Goal: Communication & Community: Answer question/provide support

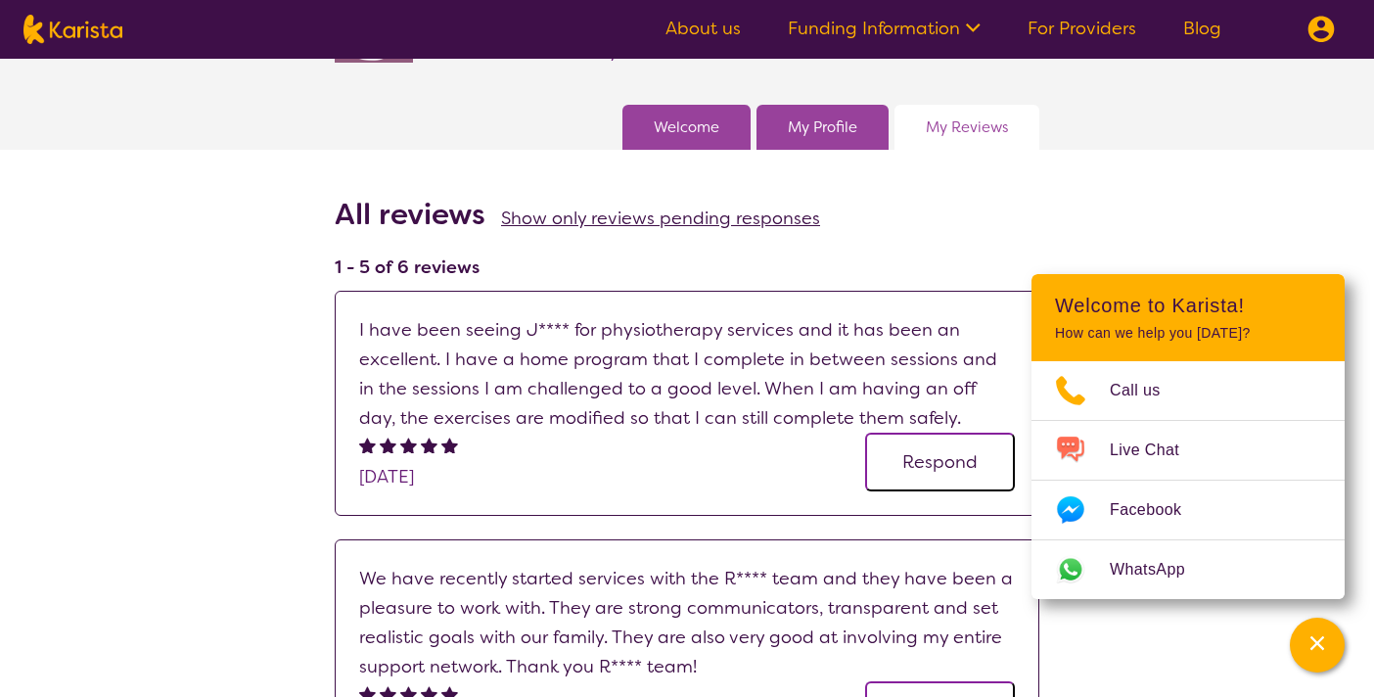
scroll to position [213, 0]
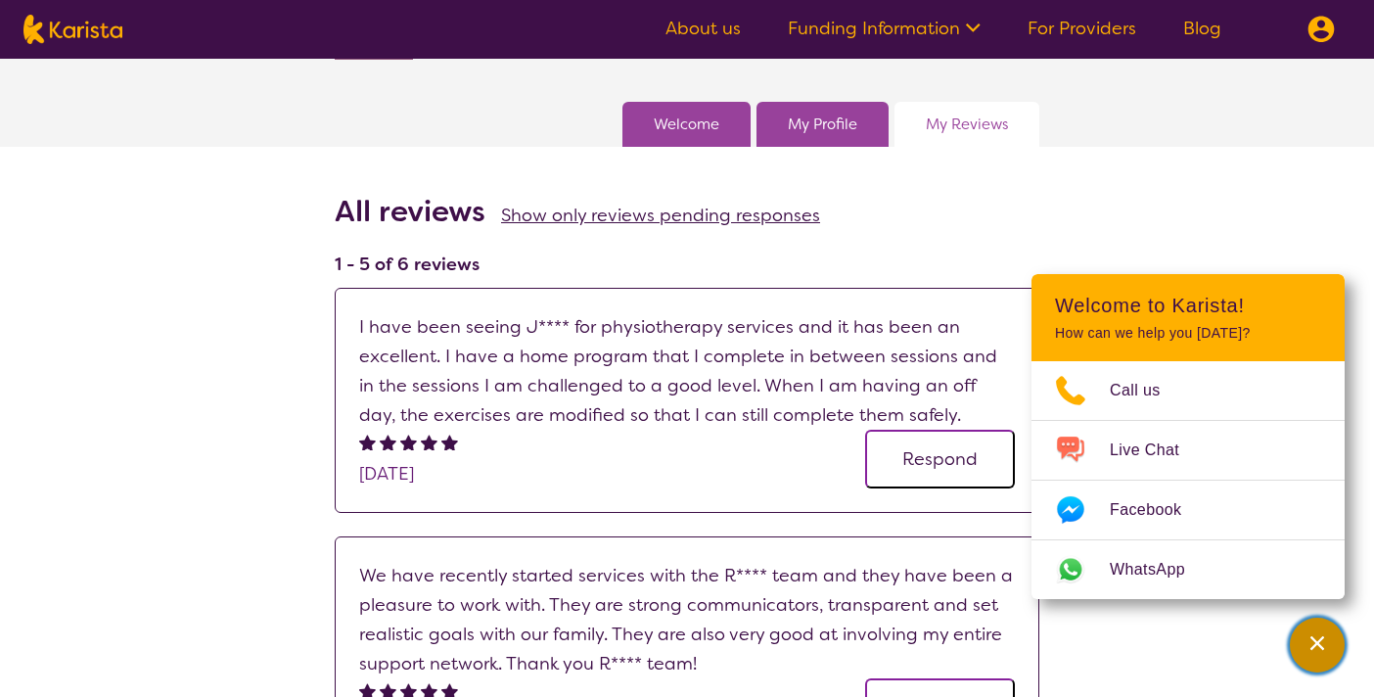
click at [1311, 643] on icon "Channel Menu" at bounding box center [1317, 643] width 20 height 20
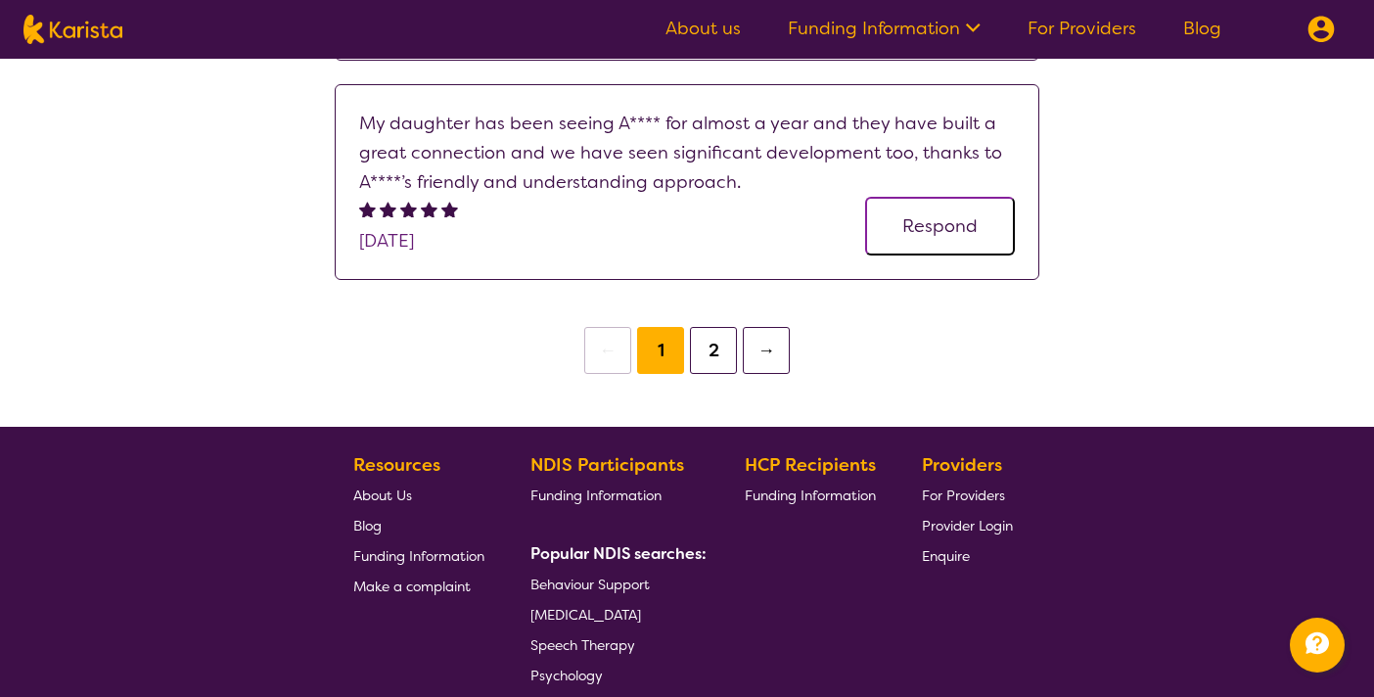
click at [712, 343] on button "2" at bounding box center [713, 350] width 47 height 47
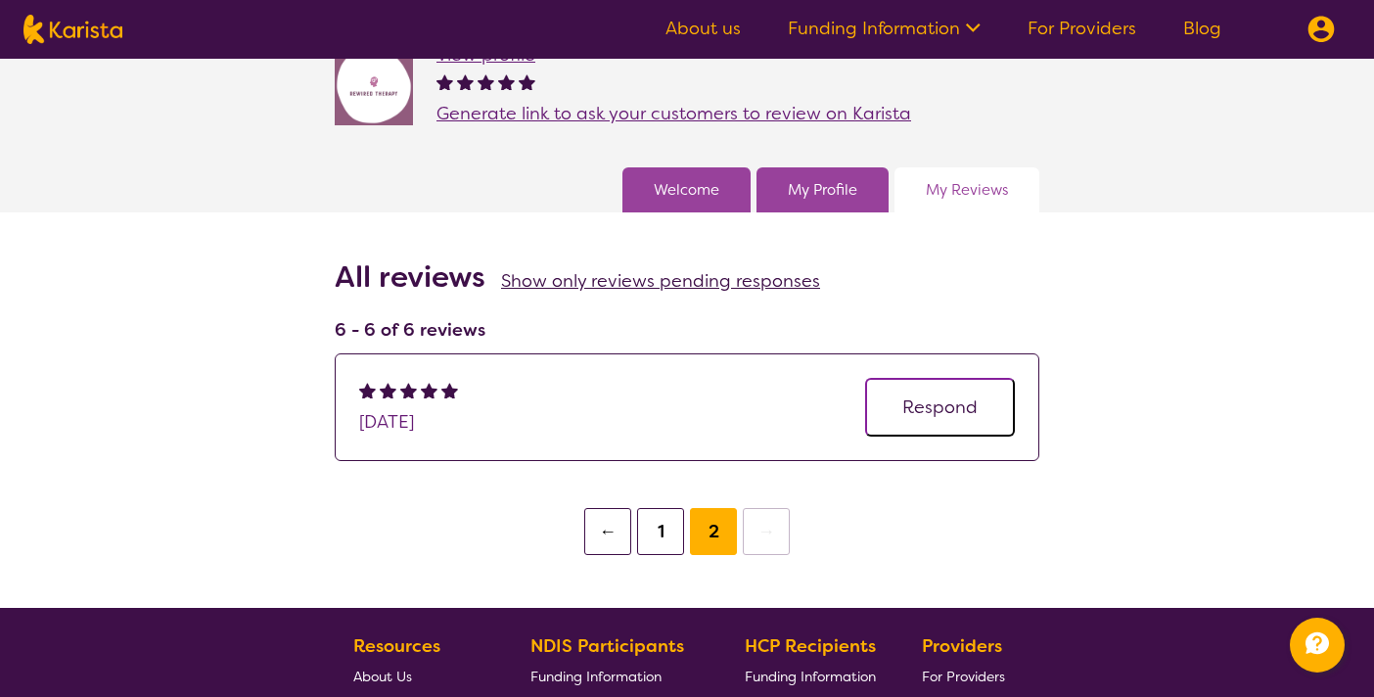
scroll to position [149, 0]
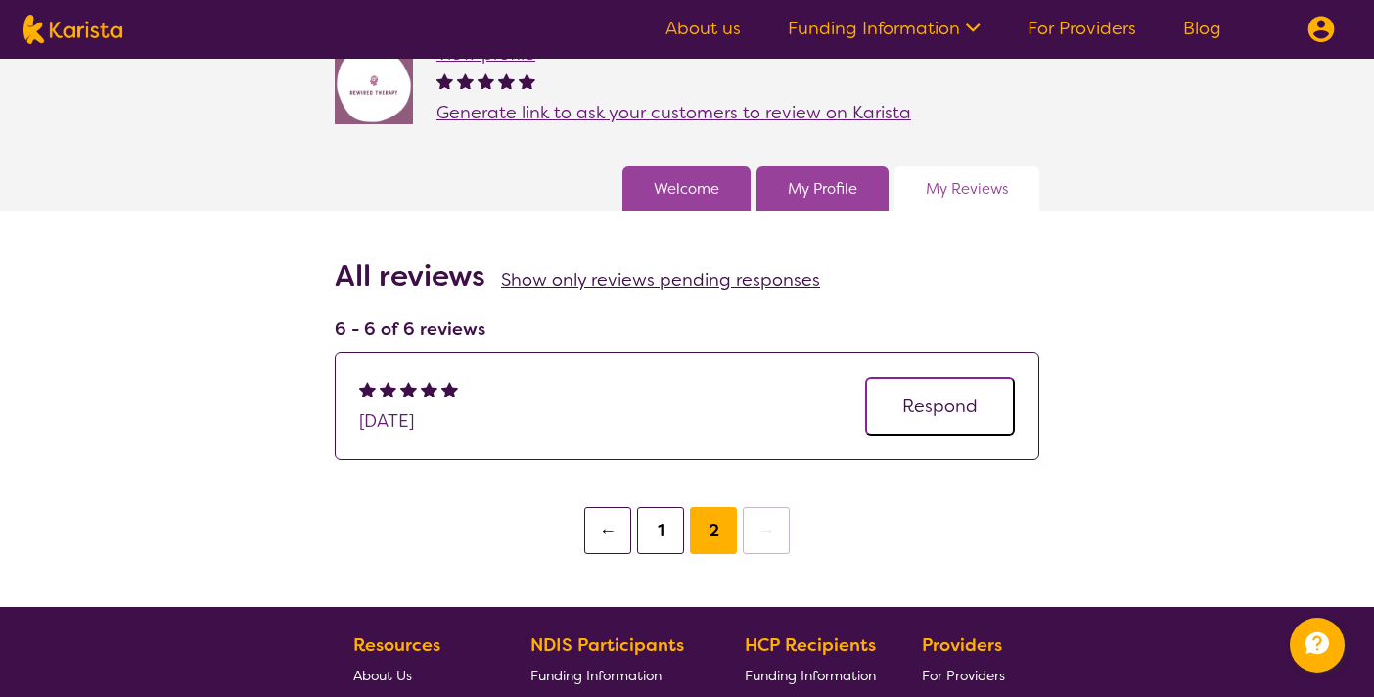
click at [955, 404] on button "Respond" at bounding box center [940, 406] width 150 height 59
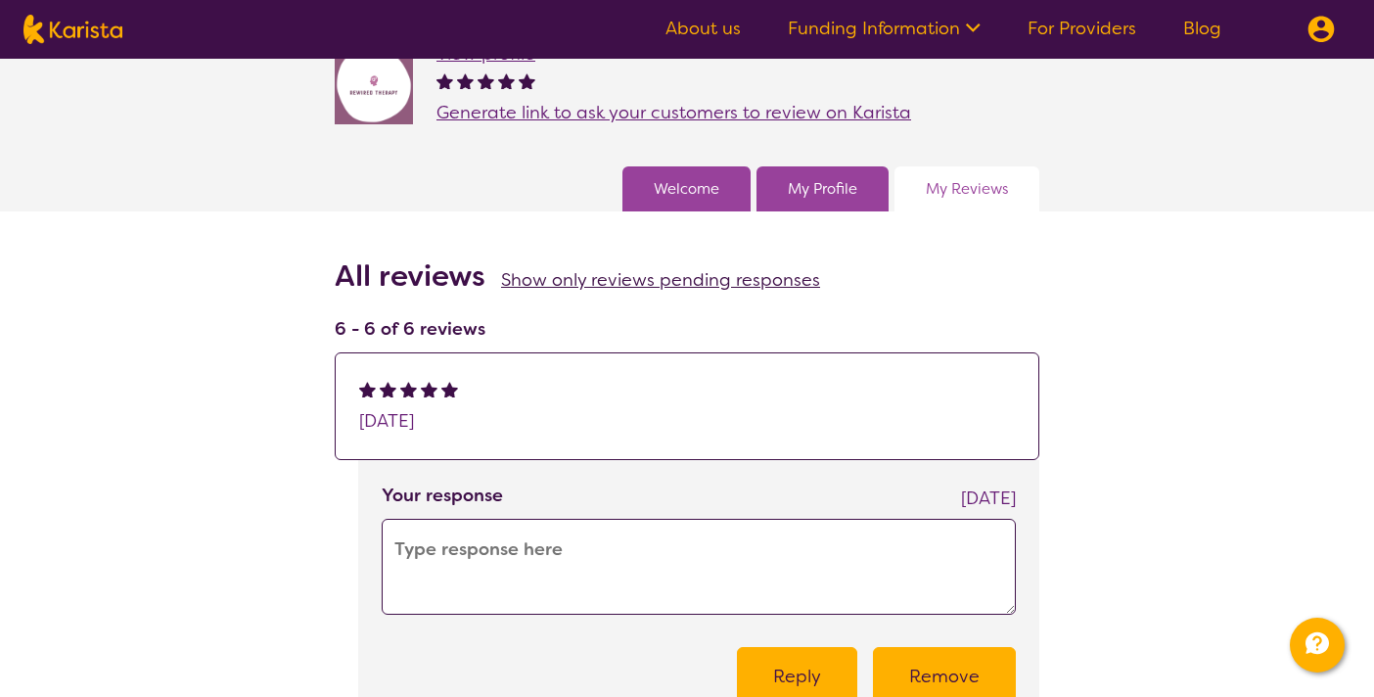
click at [586, 547] on textarea at bounding box center [699, 567] width 634 height 96
click at [646, 549] on textarea at bounding box center [699, 567] width 634 height 96
paste textarea "Thank you so much for your 5-star review! 🌟 We truly appreciate your support an…"
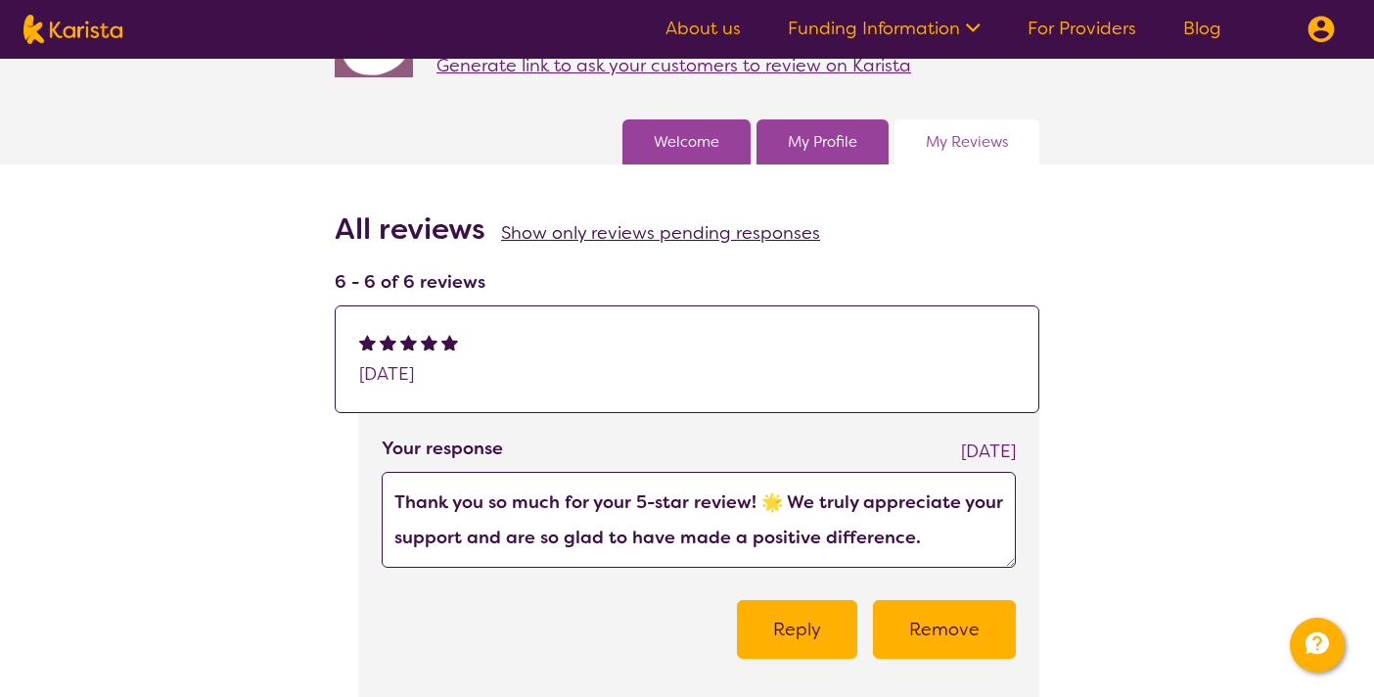
scroll to position [197, 0]
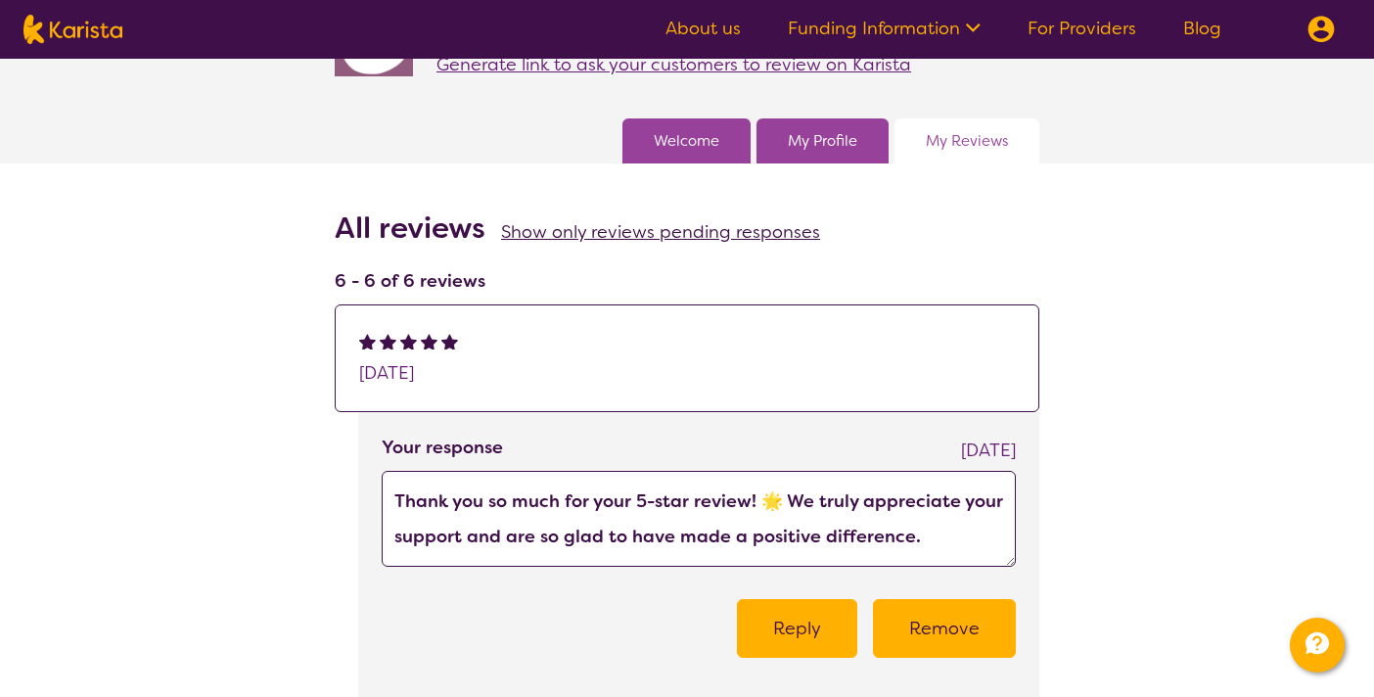
click at [779, 500] on textarea "Thank you so much for your 5-star review! 🌟 We truly appreciate your support an…" at bounding box center [699, 519] width 634 height 96
type textarea "Thank you so much for your 5-star review! We truly appreciate your support and …"
click at [821, 628] on button "Reply" at bounding box center [797, 628] width 120 height 59
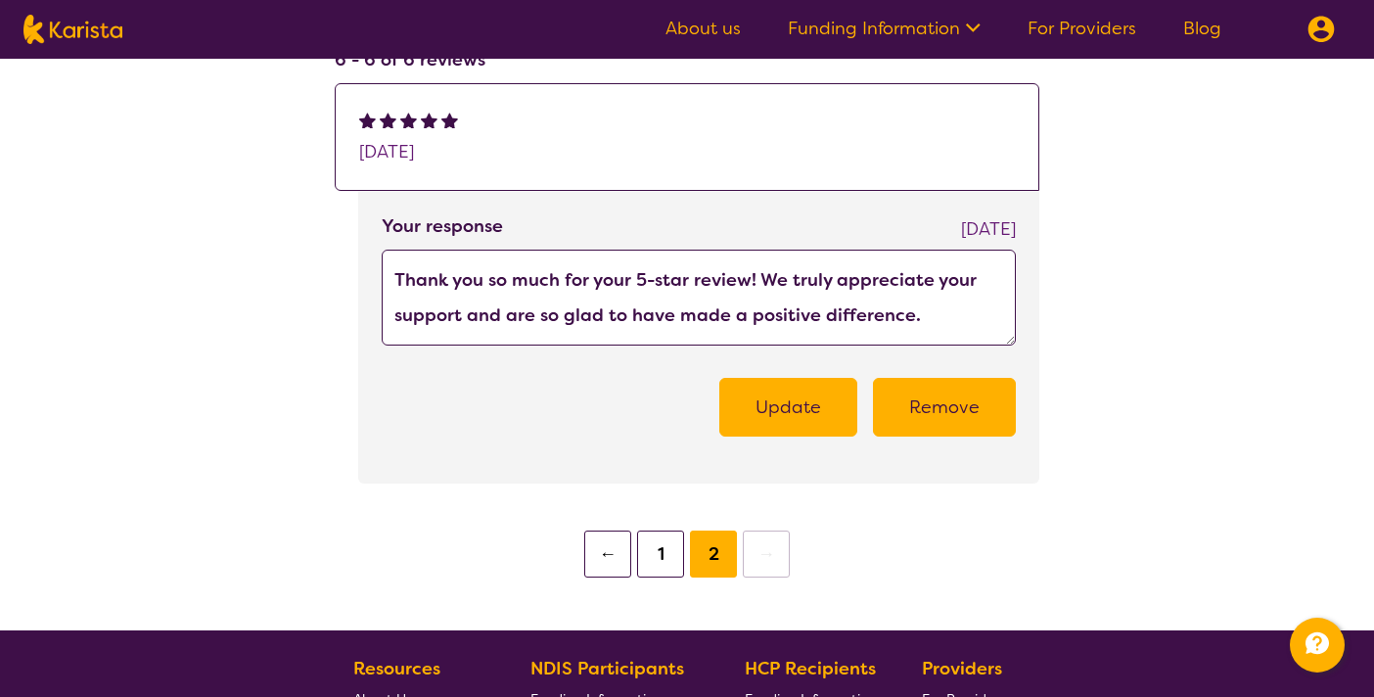
scroll to position [414, 0]
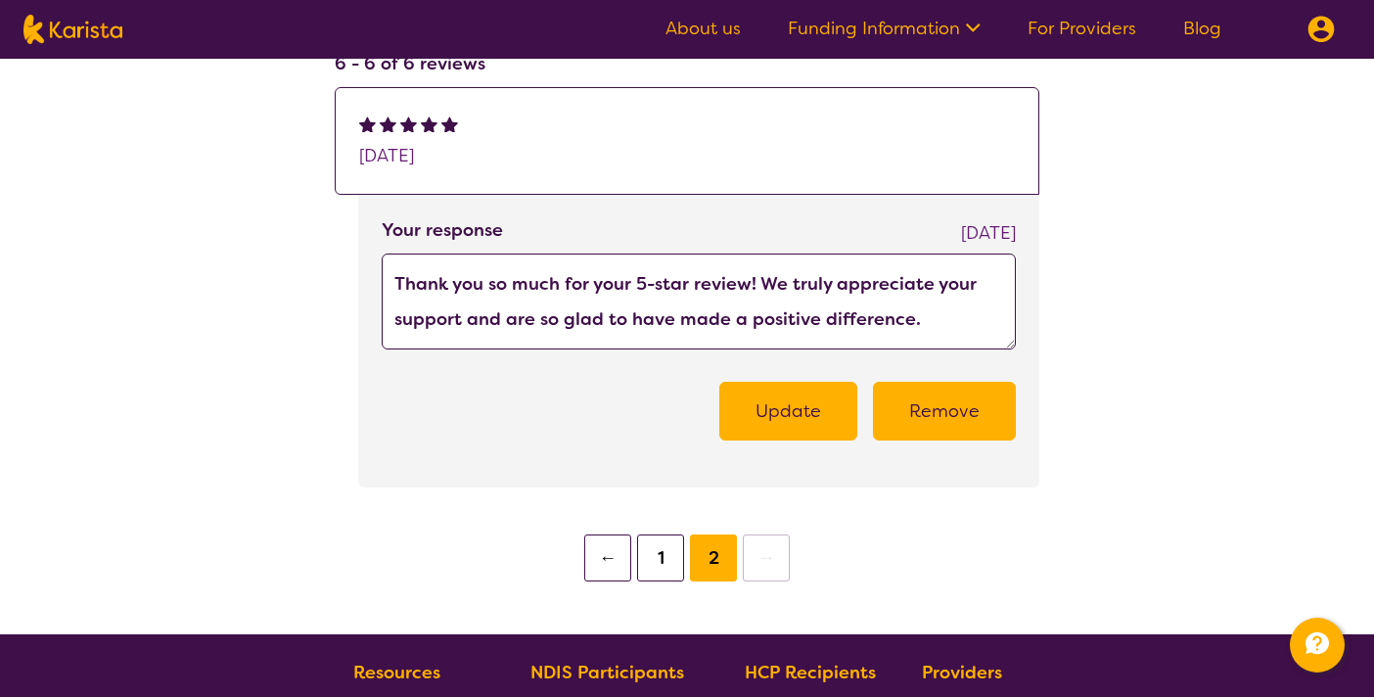
click at [810, 412] on button "Update" at bounding box center [788, 411] width 138 height 59
click at [658, 563] on button "1" at bounding box center [660, 557] width 47 height 47
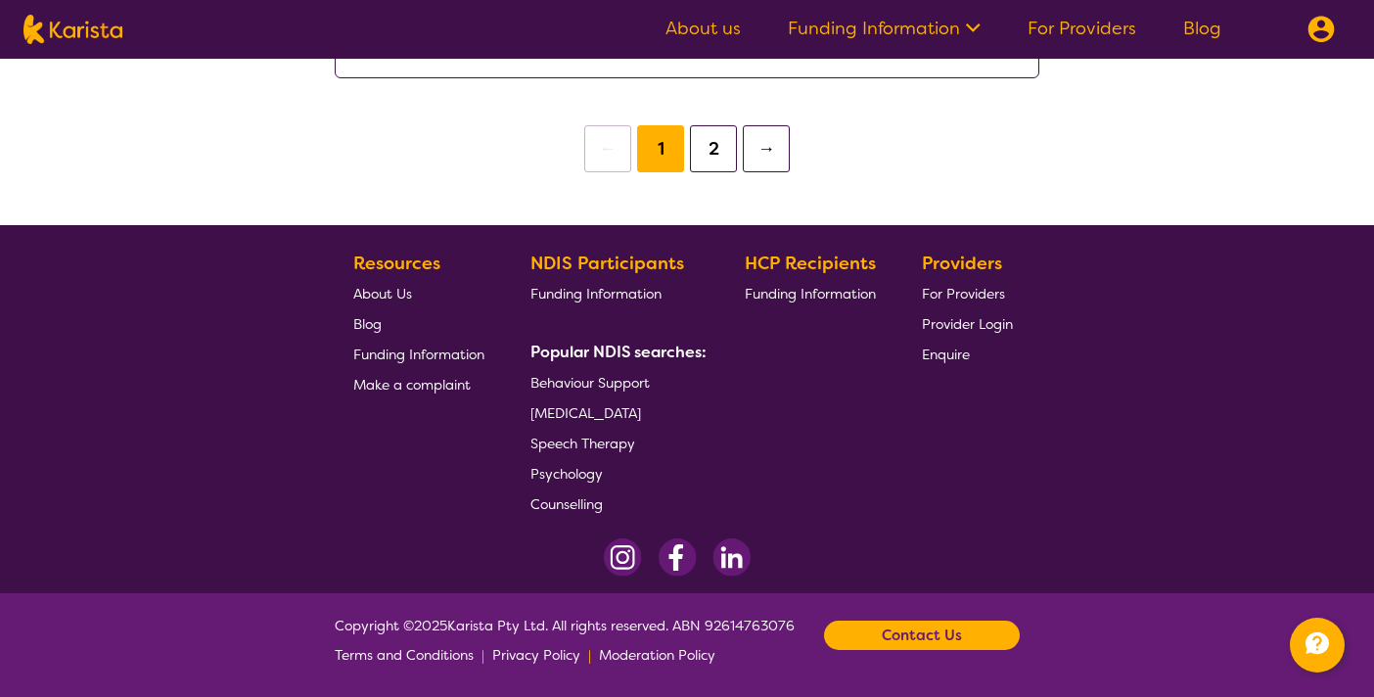
click at [719, 146] on button "2" at bounding box center [713, 148] width 47 height 47
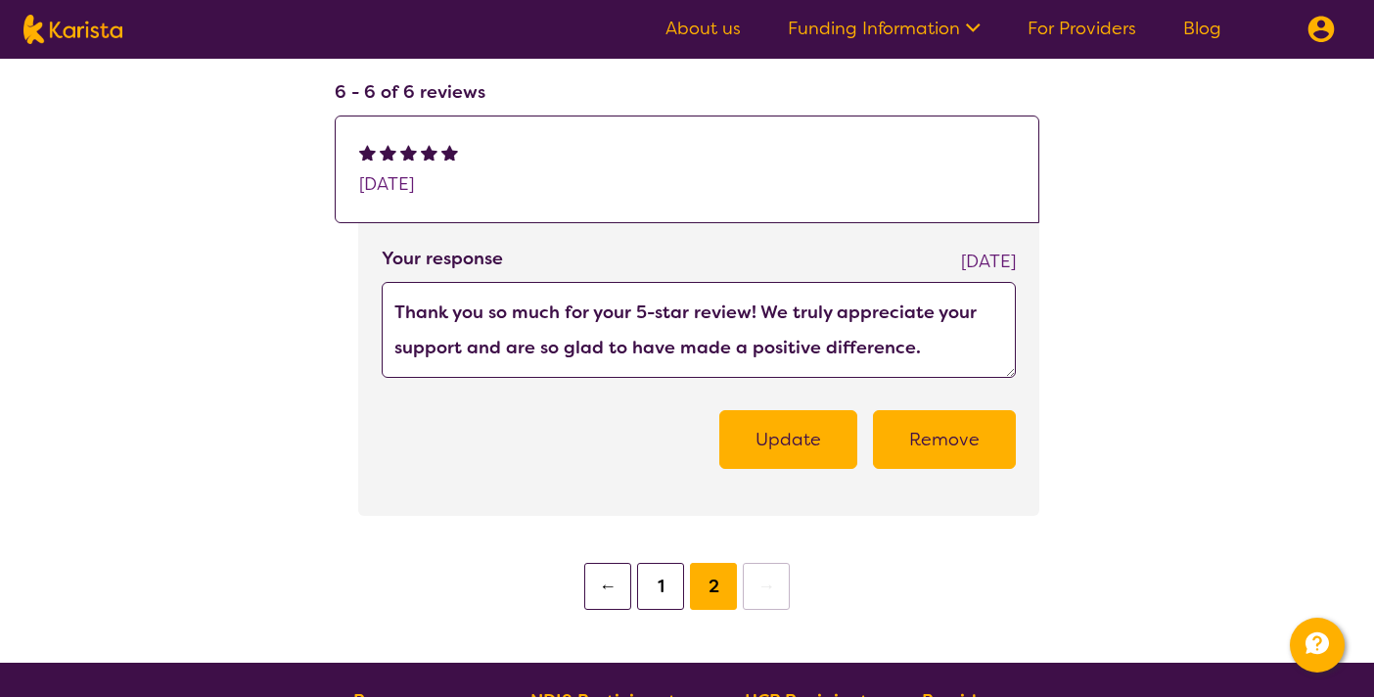
click at [651, 586] on button "1" at bounding box center [660, 586] width 47 height 47
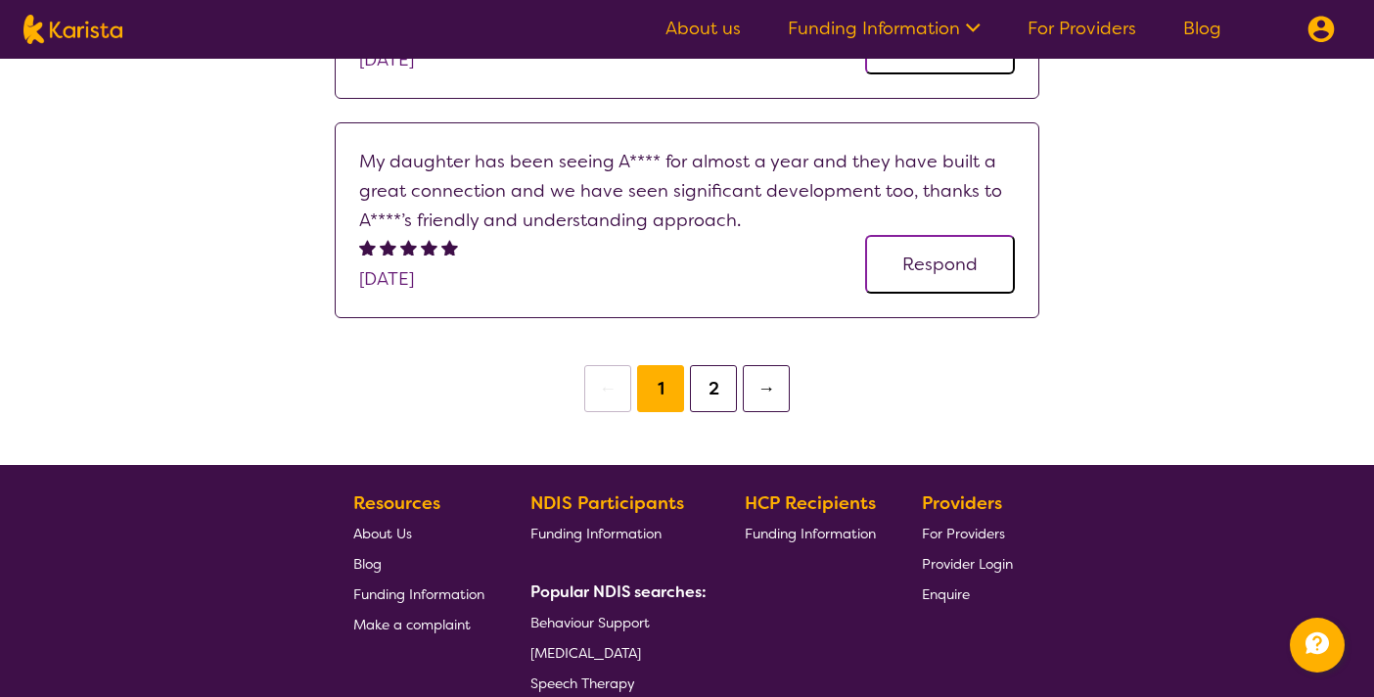
scroll to position [1534, 0]
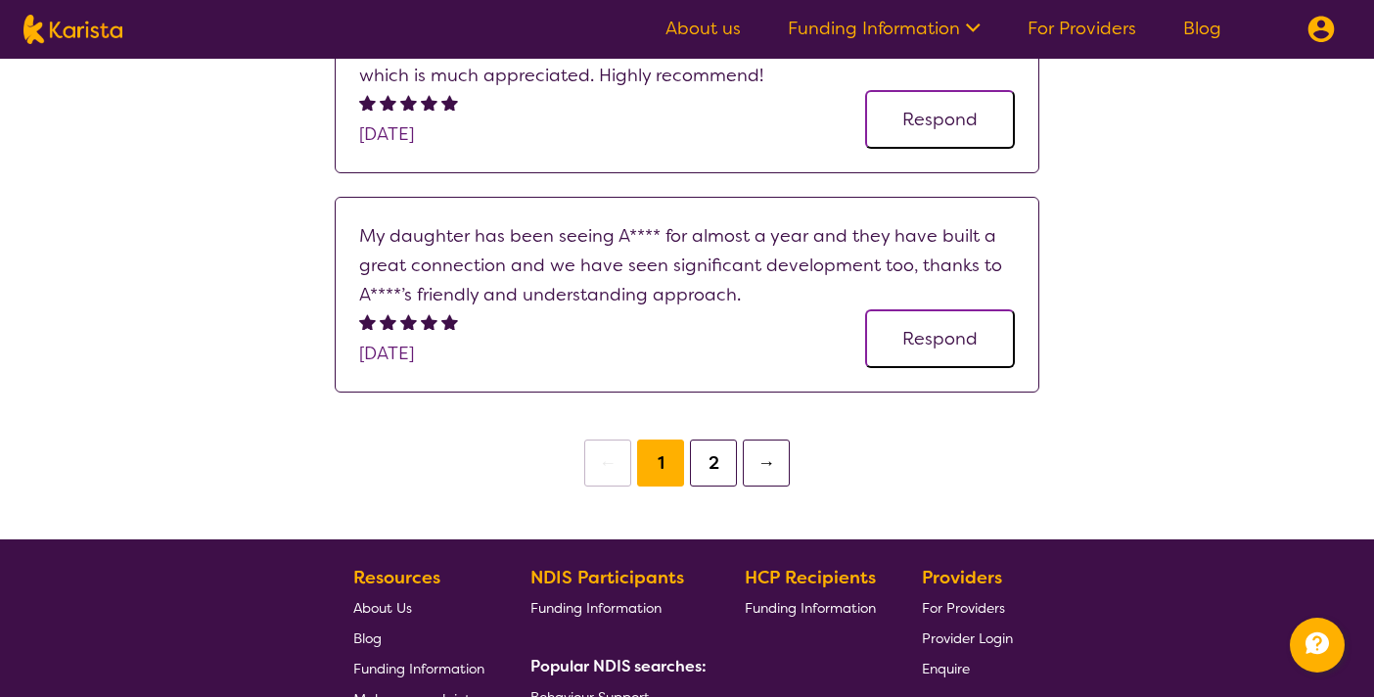
click at [957, 343] on button "Respond" at bounding box center [940, 338] width 150 height 59
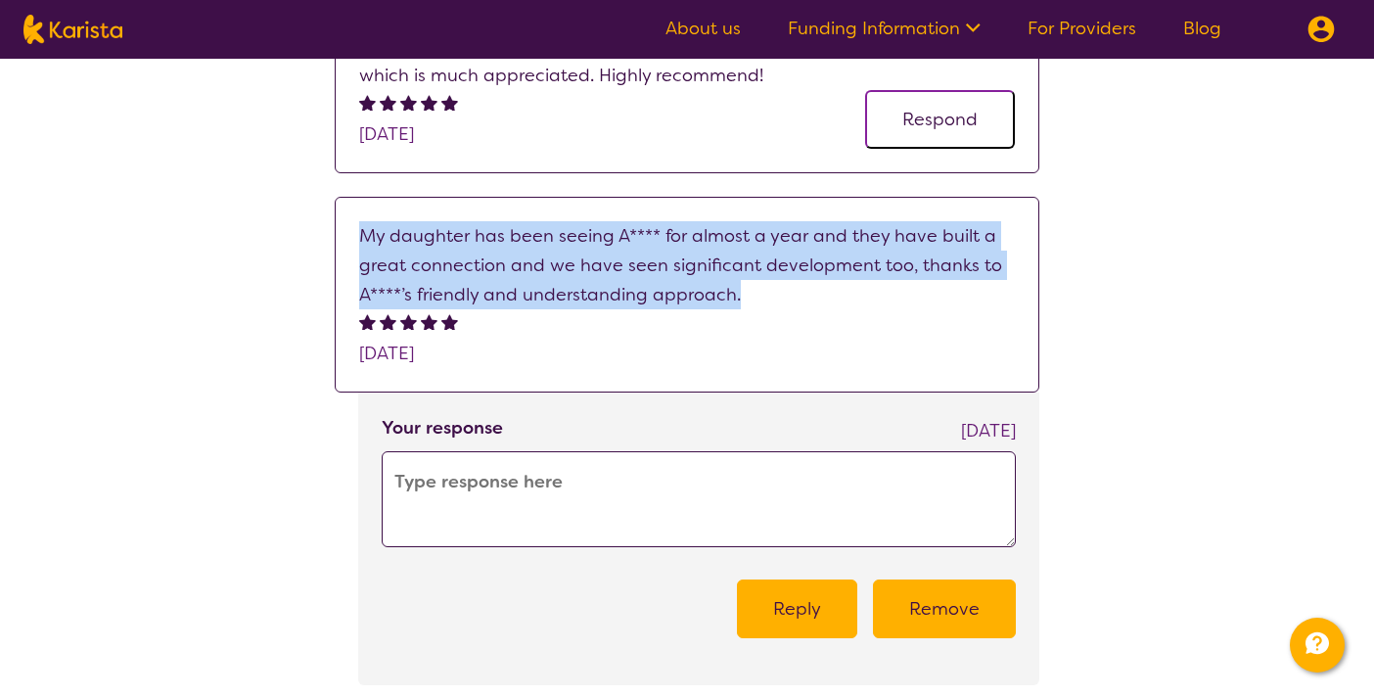
drag, startPoint x: 360, startPoint y: 235, endPoint x: 759, endPoint y: 286, distance: 402.5
click at [759, 286] on p "My daughter has been seeing A**** for almost a year and they have built a great…" at bounding box center [687, 265] width 656 height 88
copy p "My daughter has been seeing A**** for almost a year and they have built a great…"
click at [576, 489] on textarea at bounding box center [699, 499] width 634 height 96
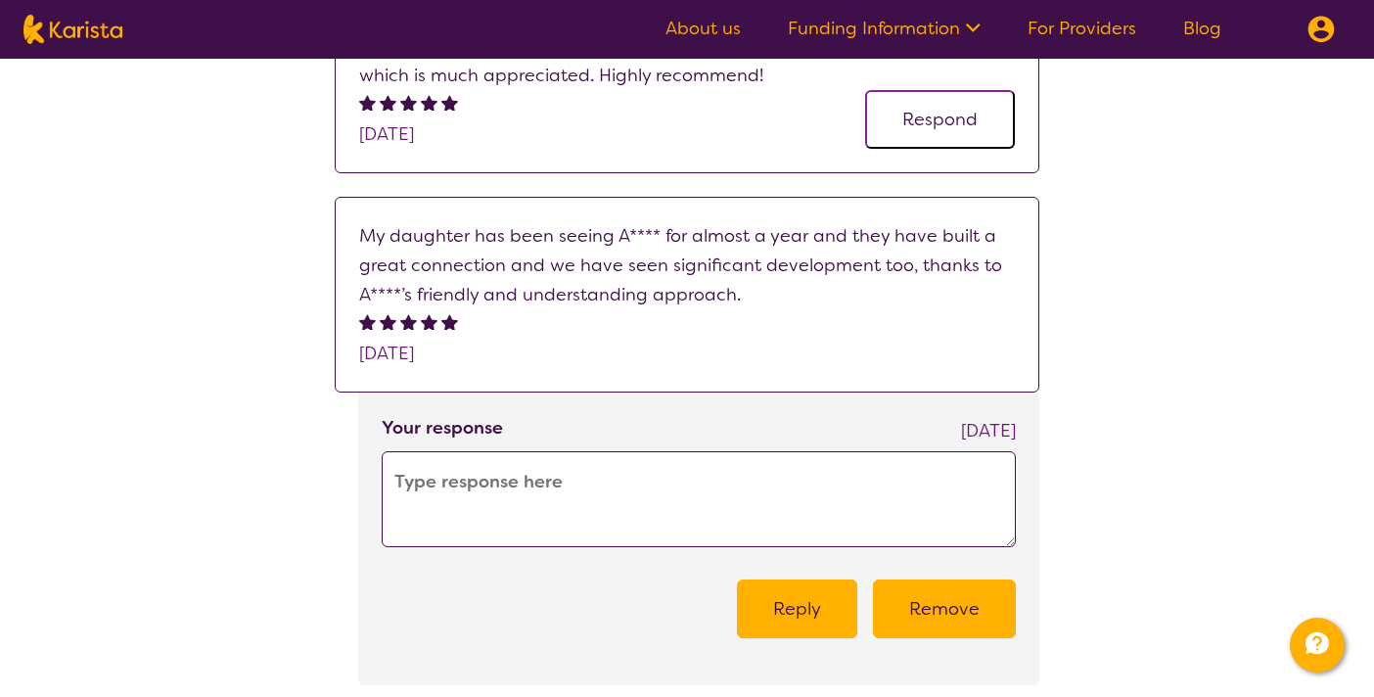
paste textarea "Thank you so much for your kind words and 5-star review! 🌟 We’re so glad to hea…"
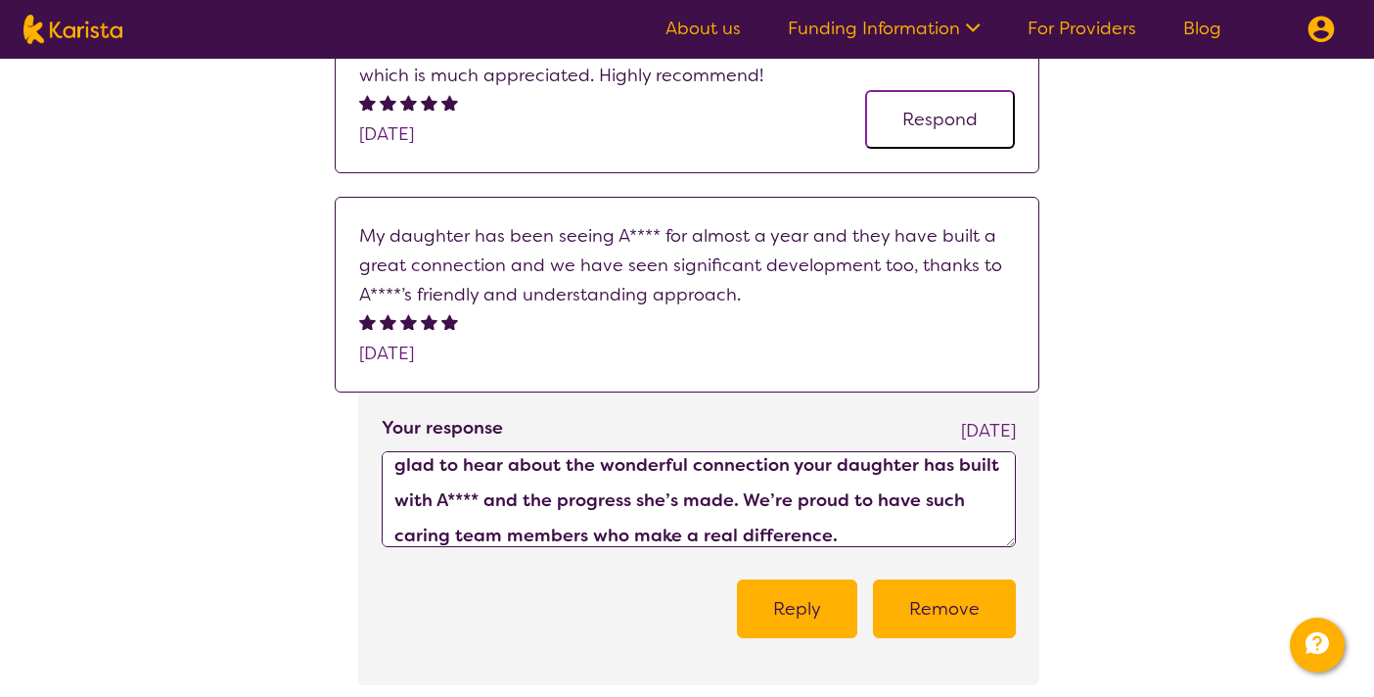
scroll to position [0, 0]
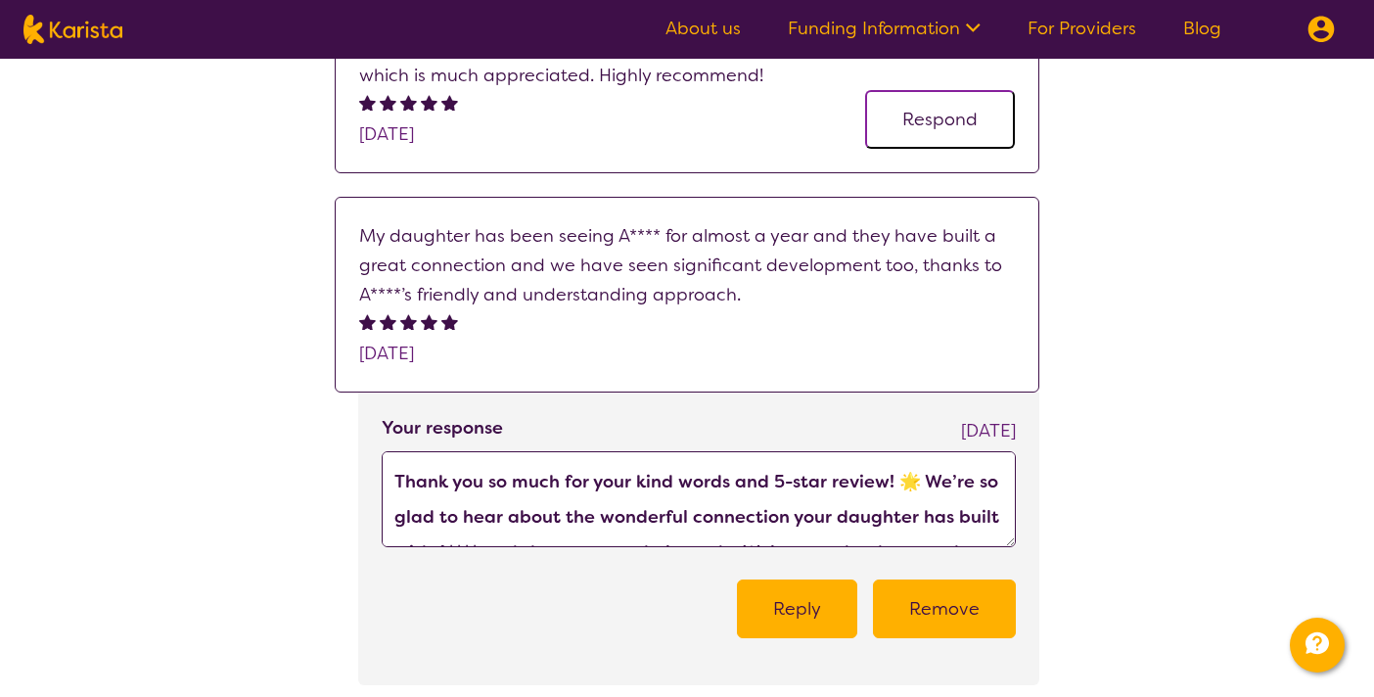
click at [903, 481] on textarea "Thank you so much for your kind words and 5-star review! 🌟 We’re so glad to hea…" at bounding box center [699, 499] width 634 height 96
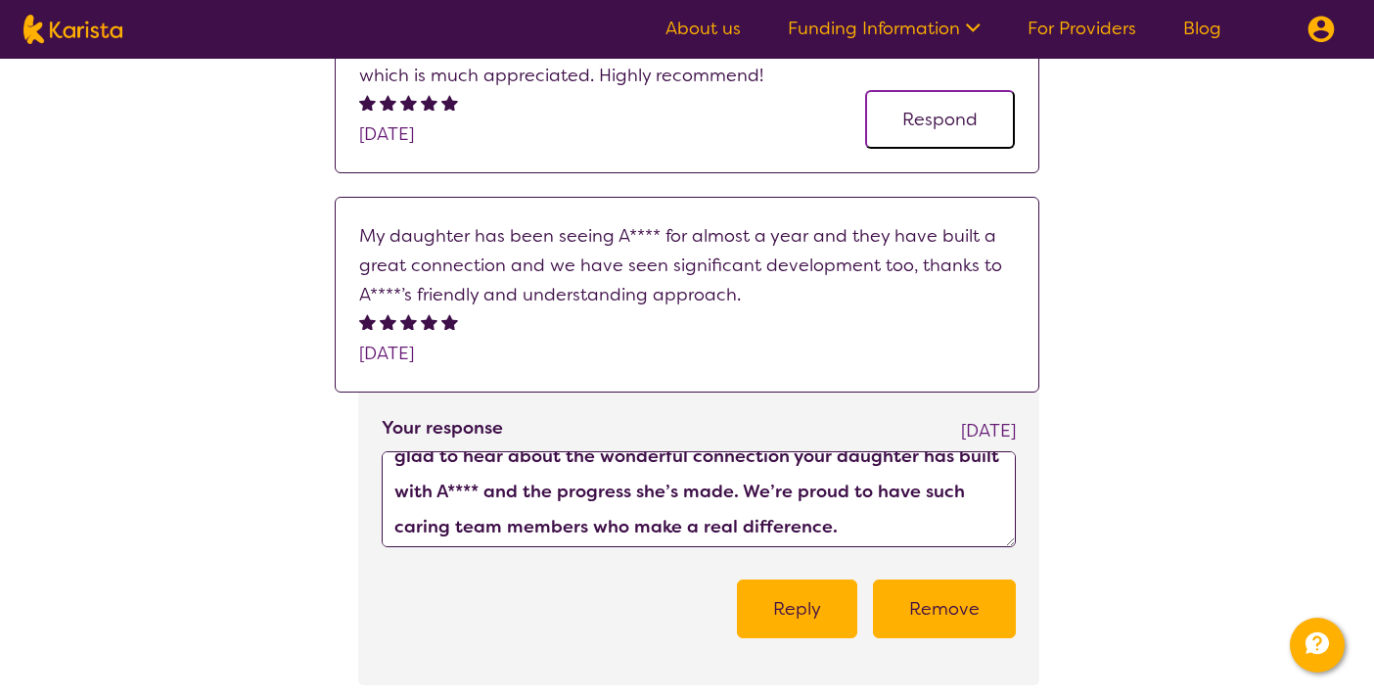
scroll to position [70, 0]
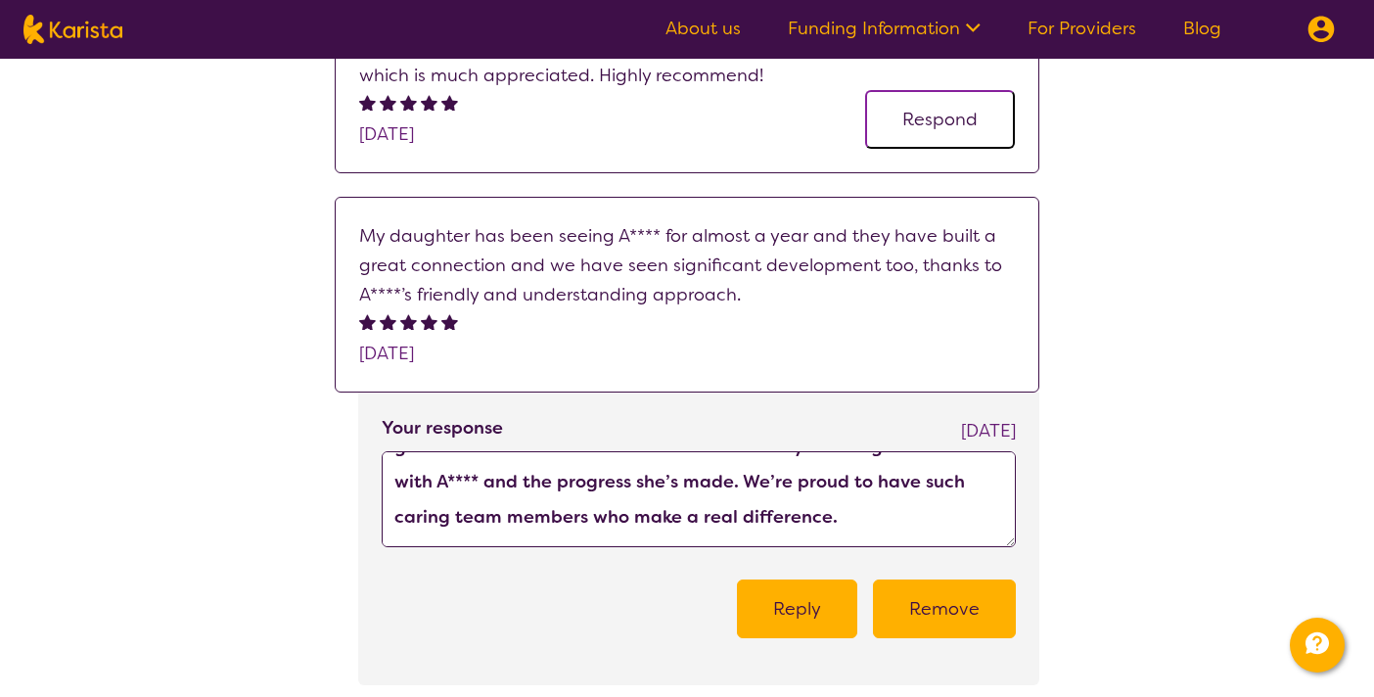
type textarea "Thank you so much for your kind words and 5-star review! We’re so glad to hear …"
click at [809, 611] on button "Reply" at bounding box center [797, 608] width 120 height 59
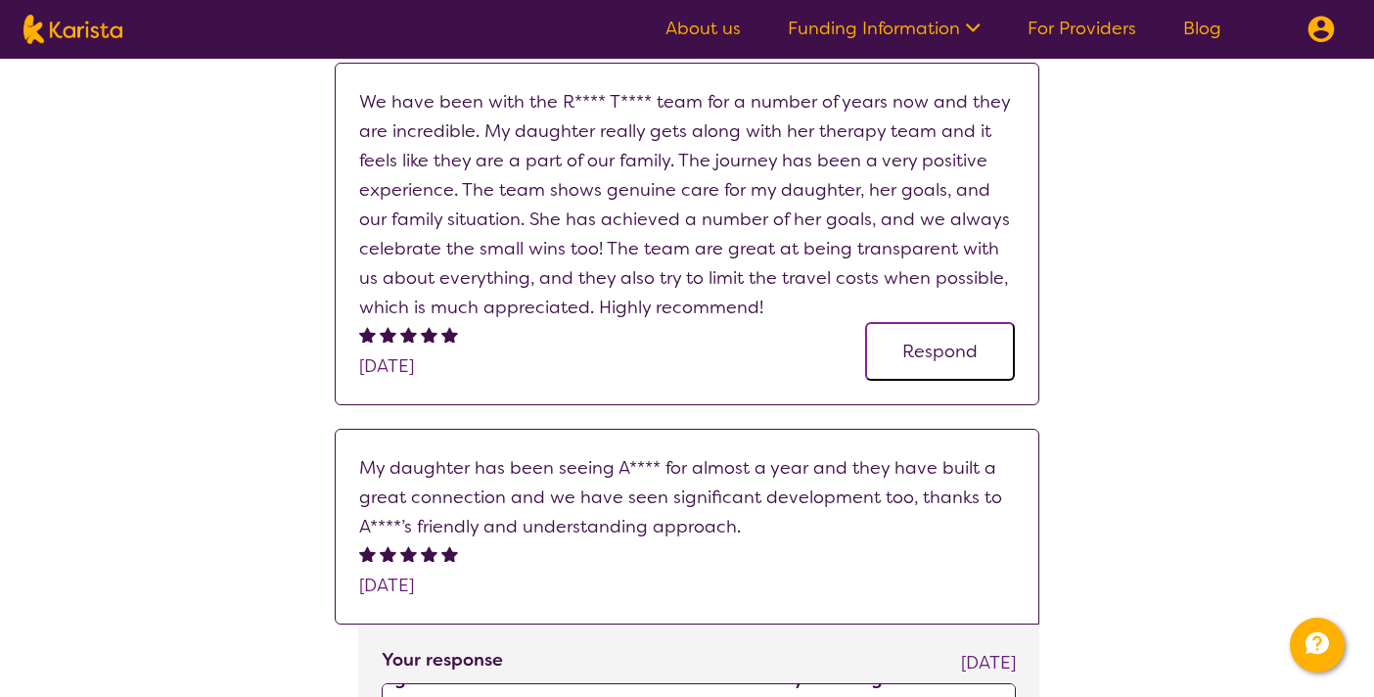
scroll to position [1275, 0]
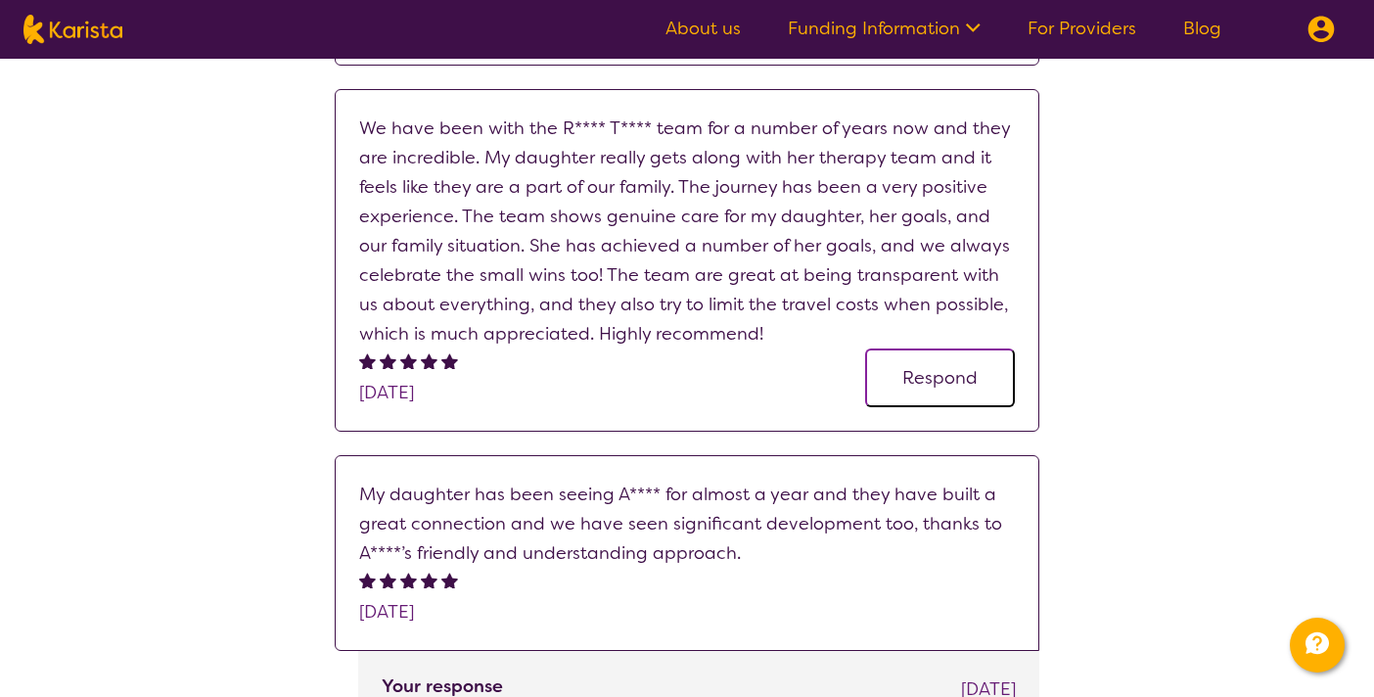
click at [923, 384] on button "Respond" at bounding box center [940, 377] width 150 height 59
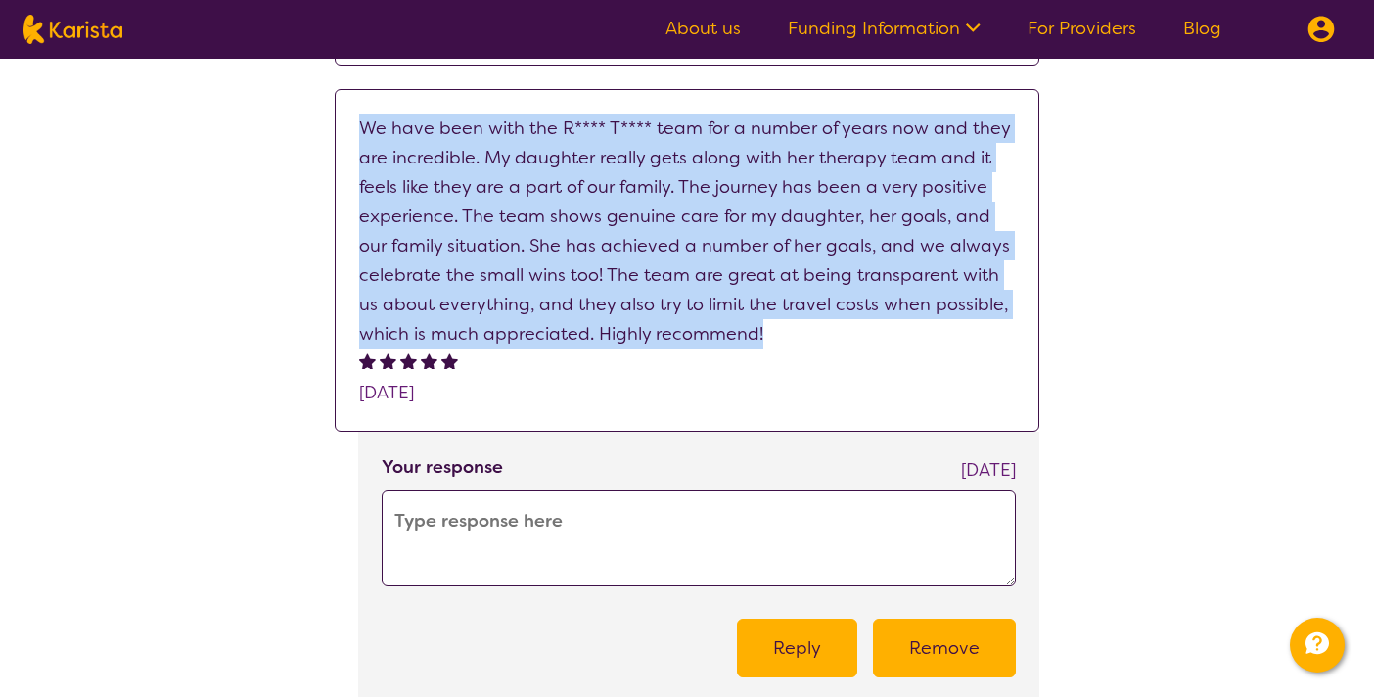
drag, startPoint x: 766, startPoint y: 335, endPoint x: 317, endPoint y: 125, distance: 495.6
click at [317, 125] on div "Provider admin Rewired Therapy View profile Generate link to ask your customers…" at bounding box center [687, 60] width 1374 height 2552
copy p "We have been with the R**** T**** team for a number of years now and they are i…"
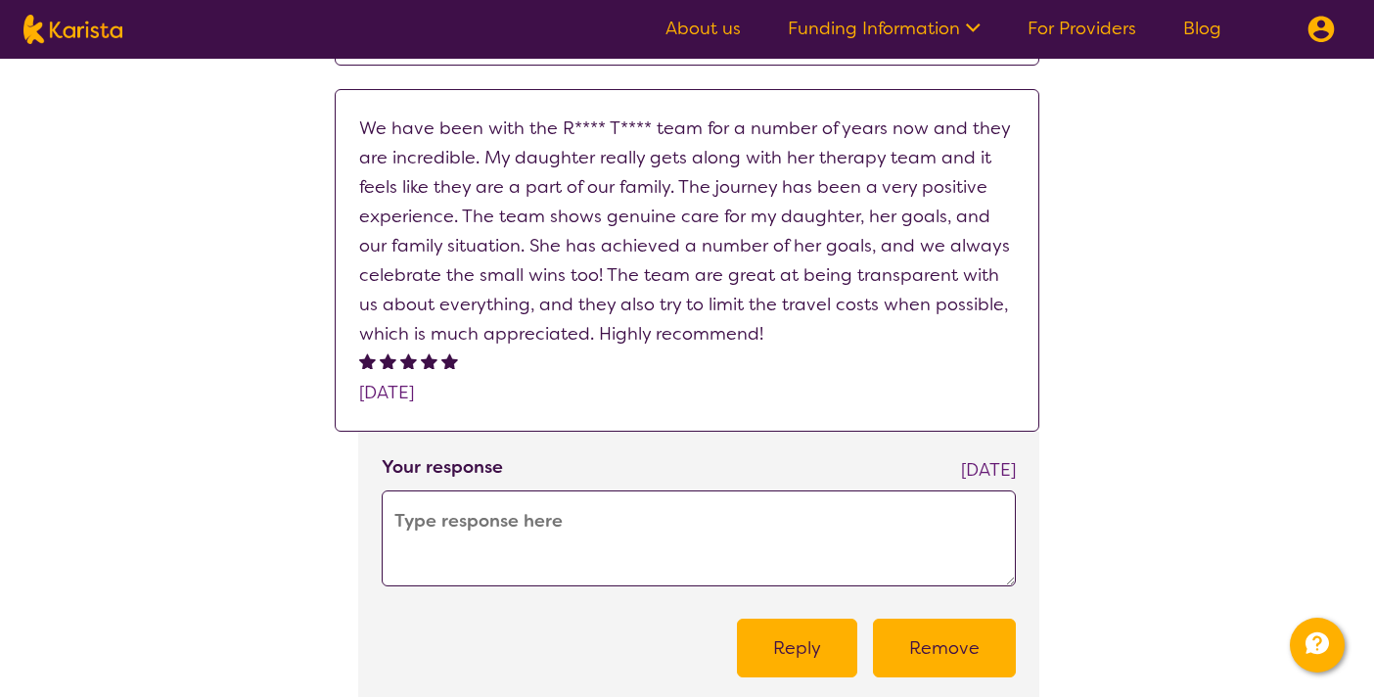
click at [677, 549] on textarea at bounding box center [699, 538] width 634 height 96
paste textarea "Thank you so much for your beautiful review and recommendation! 🌟 We’re so grat…"
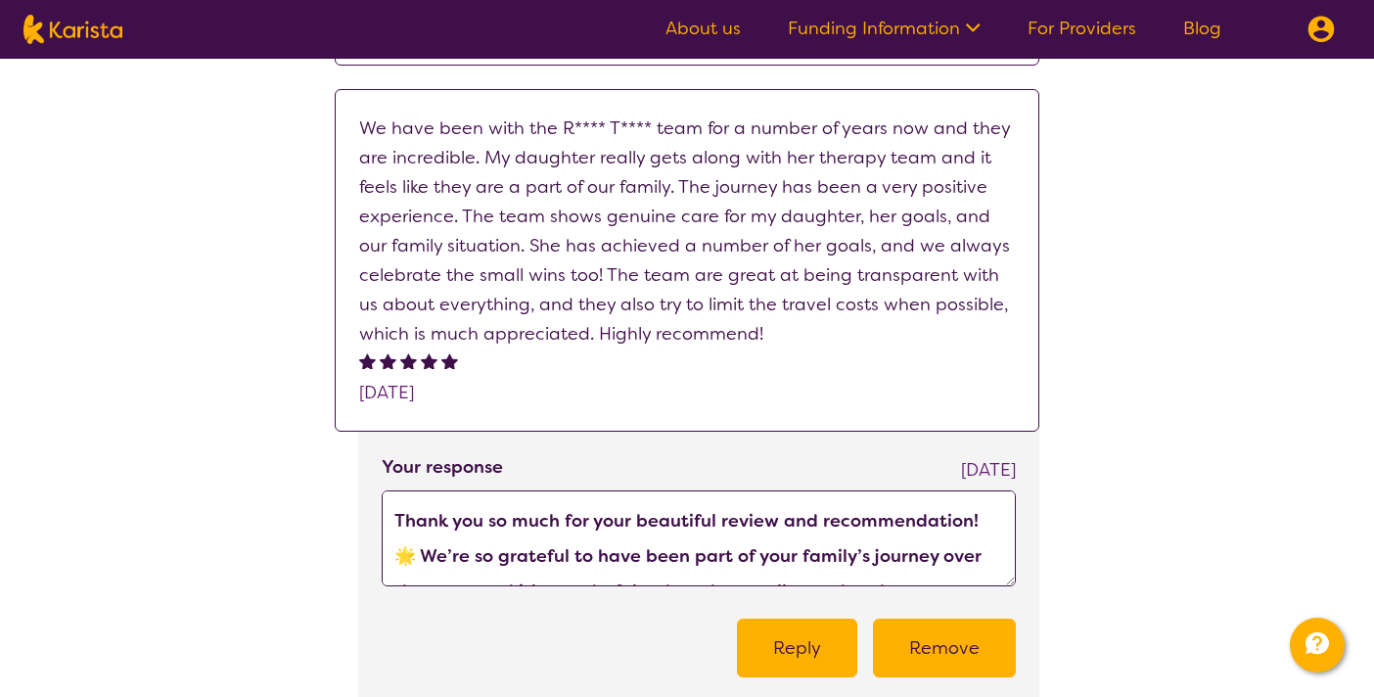
scroll to position [12, 0]
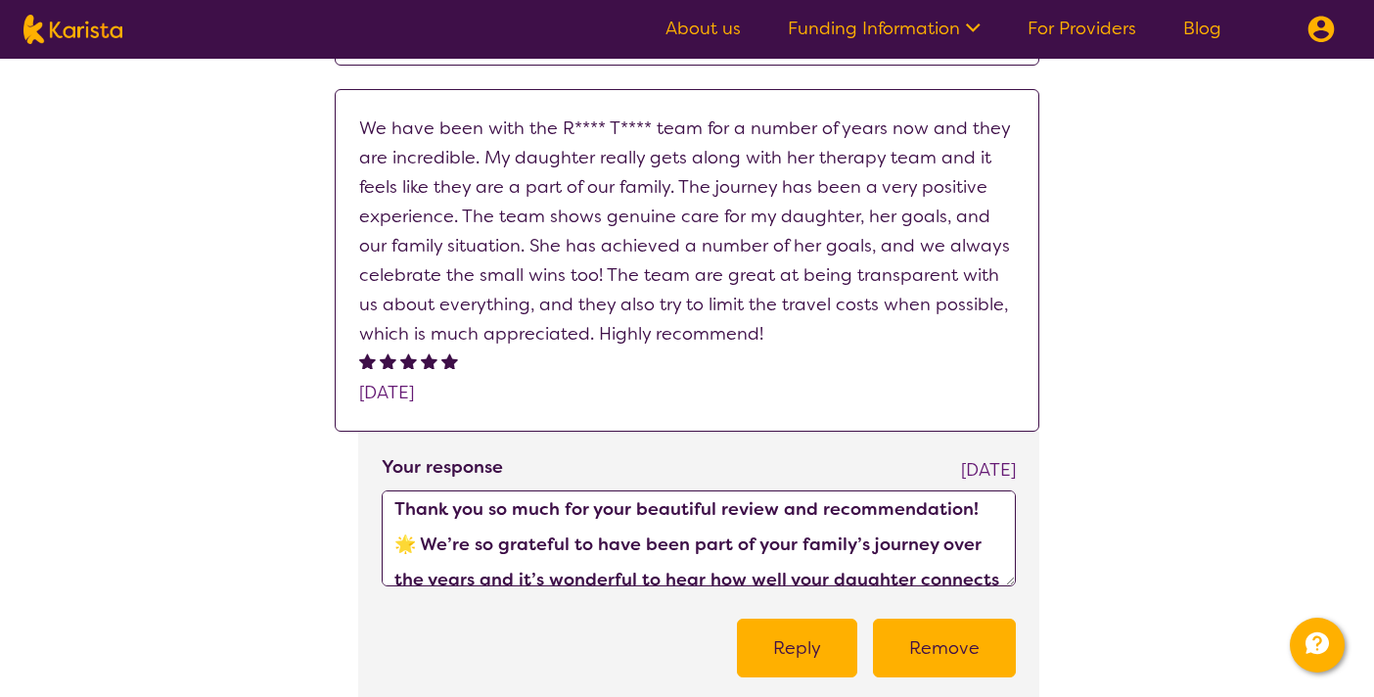
click at [990, 503] on textarea "Thank you so much for your beautiful review and recommendation! 🌟 We’re so grat…" at bounding box center [699, 538] width 634 height 96
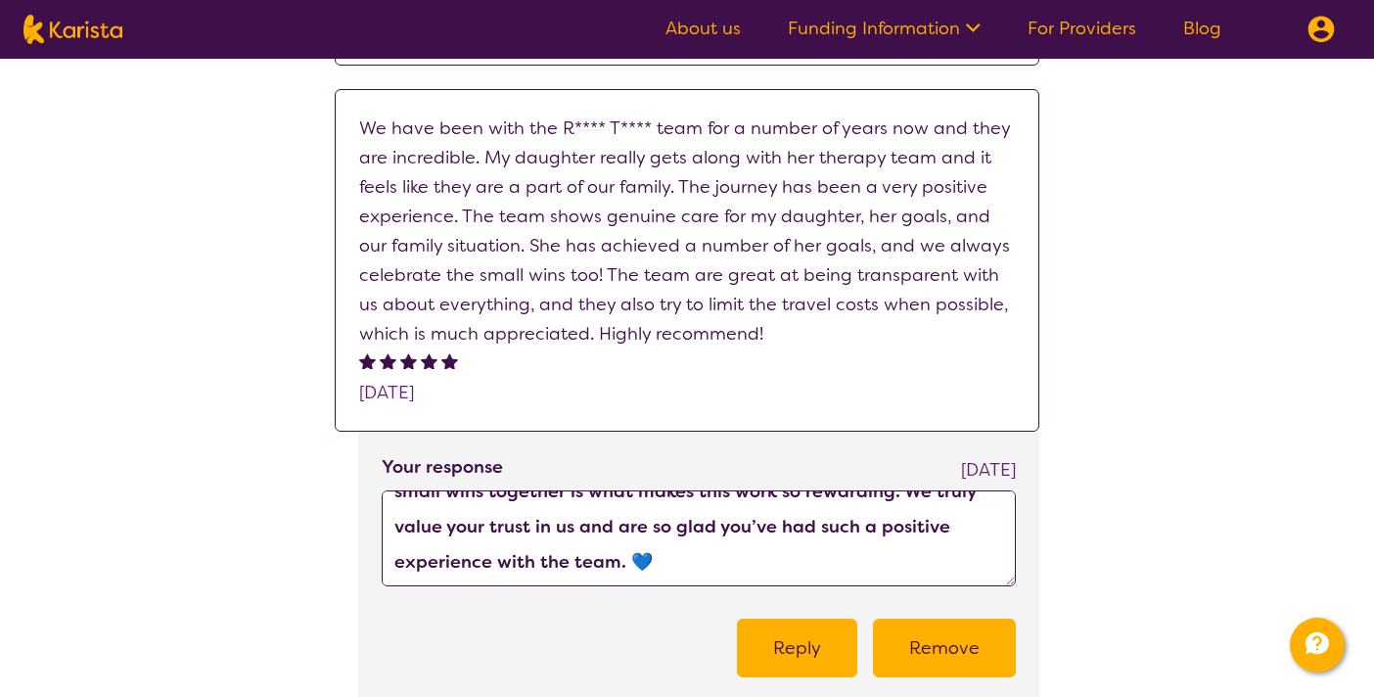
scroll to position [176, 0]
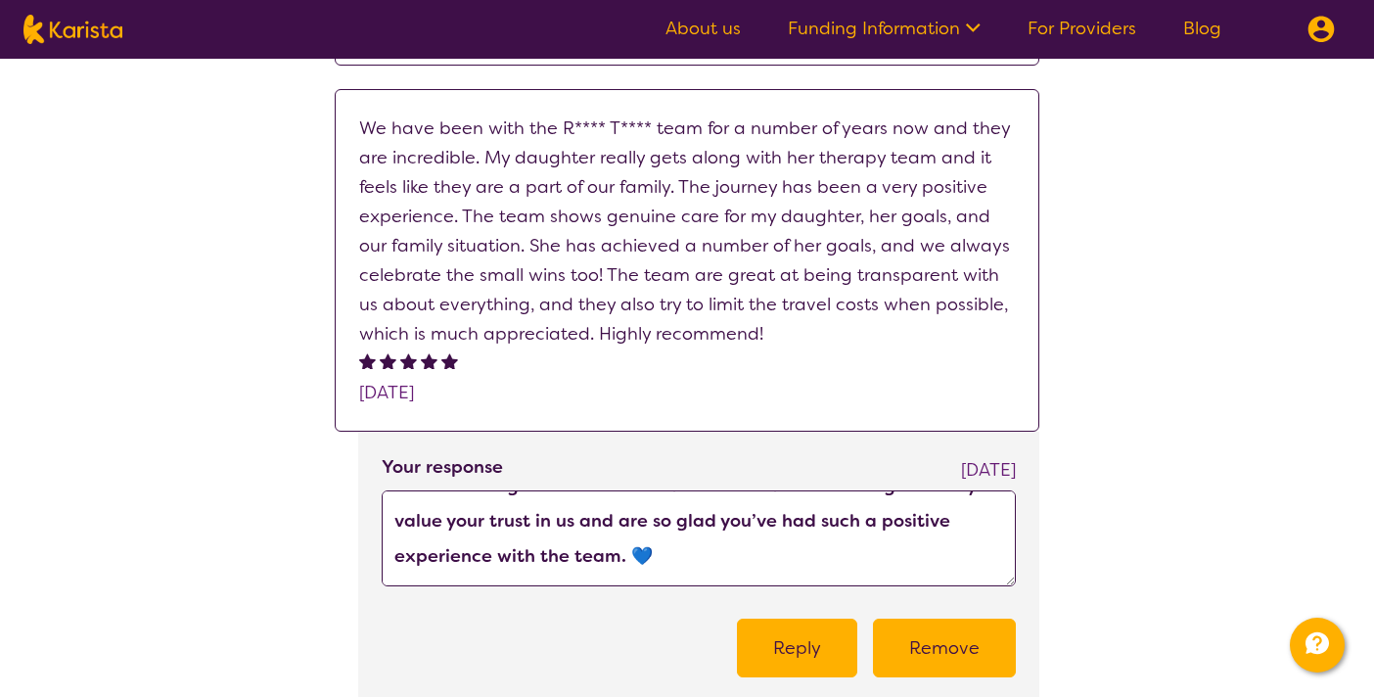
click at [640, 550] on textarea "Thank you so much for your beautiful review and recommendation! We’re so gratef…" at bounding box center [699, 538] width 634 height 96
type textarea "Thank you so much for your beautiful review and recommendation! We’re so gratef…"
click at [813, 642] on button "Reply" at bounding box center [797, 647] width 120 height 59
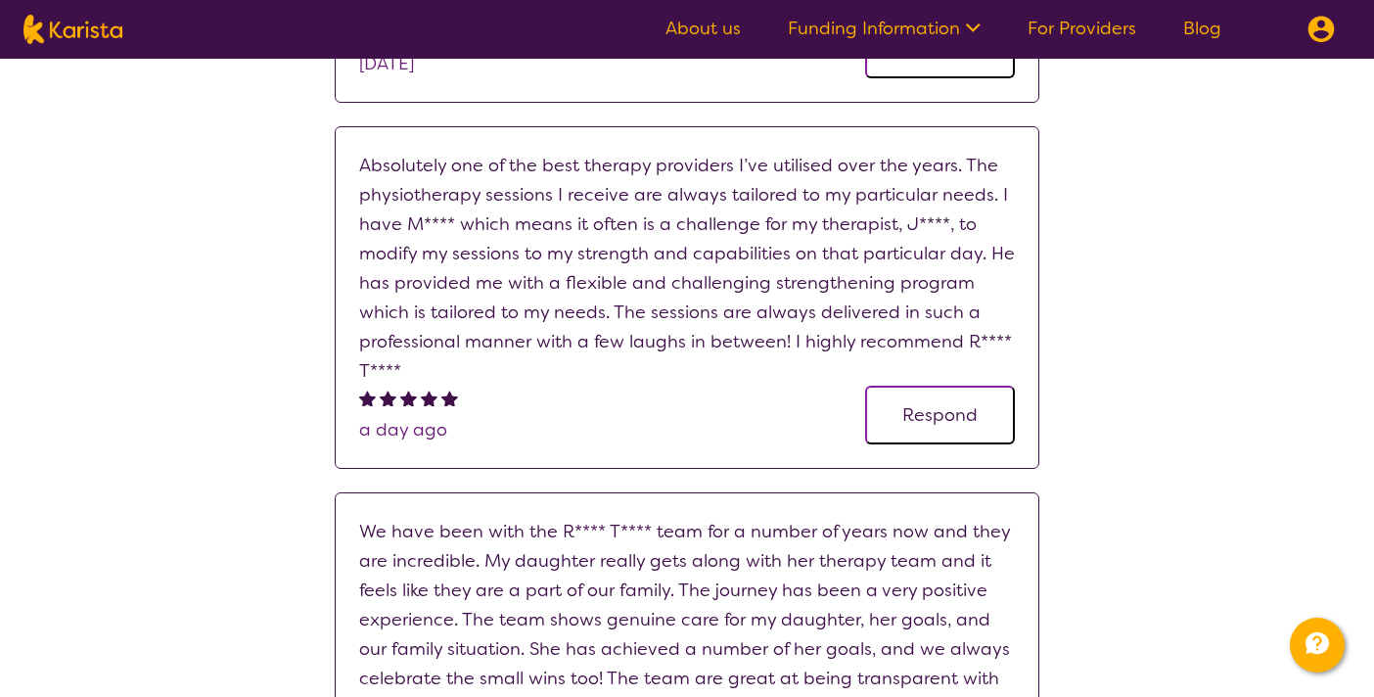
scroll to position [852, 0]
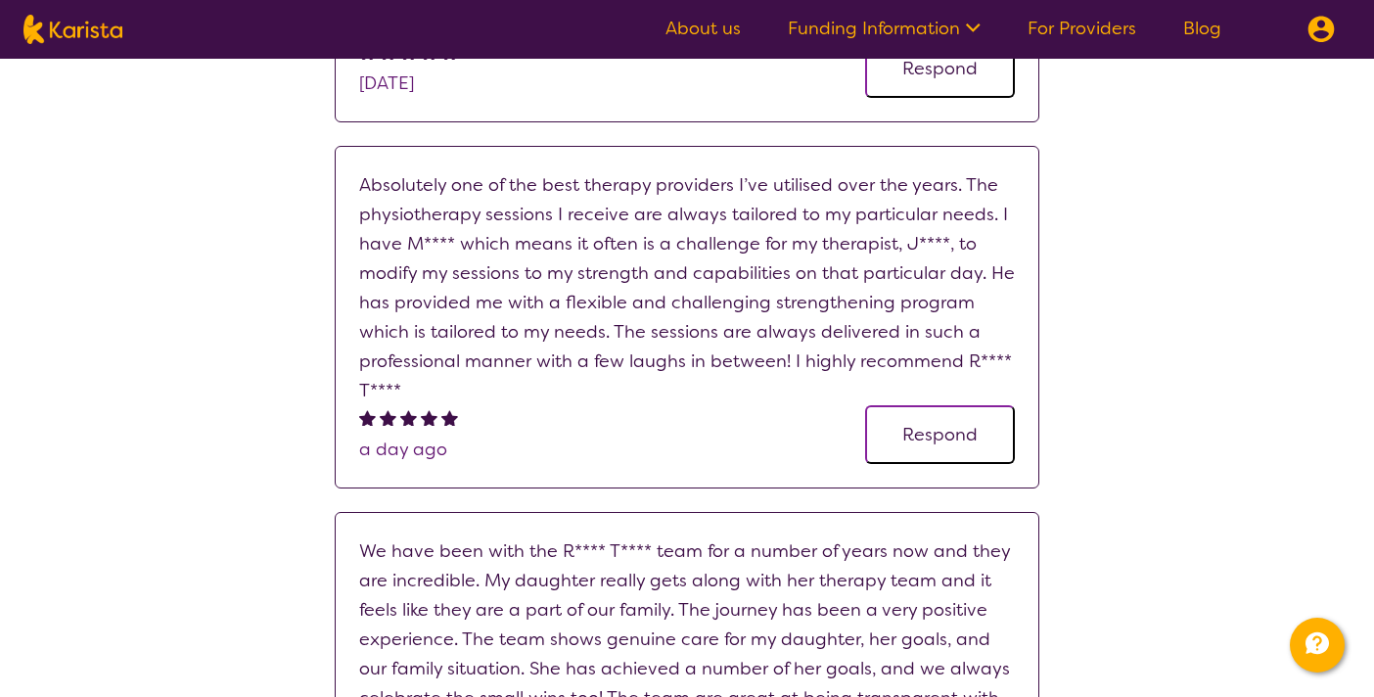
click at [937, 415] on button "Respond" at bounding box center [940, 434] width 150 height 59
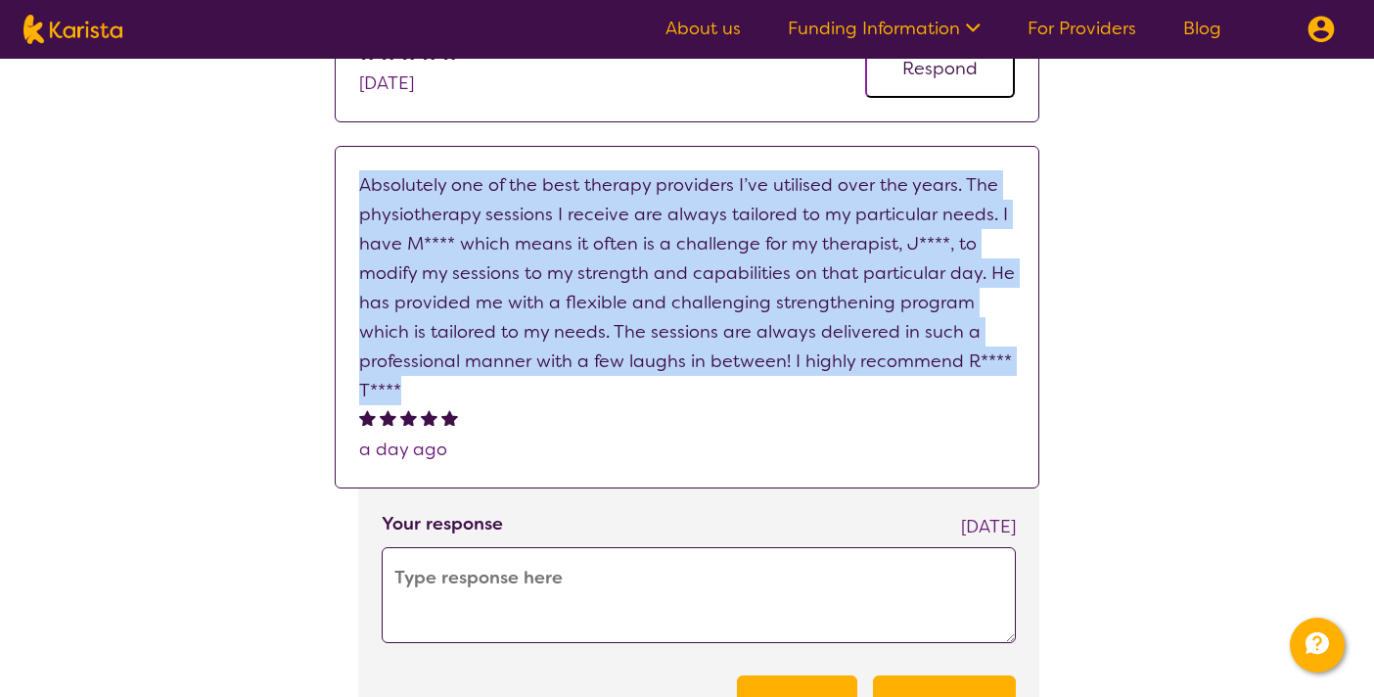
drag, startPoint x: 361, startPoint y: 182, endPoint x: 417, endPoint y: 390, distance: 215.8
click at [417, 390] on p "Absolutely one of the best therapy providers I’ve utilised over the years. The …" at bounding box center [687, 287] width 656 height 235
copy p "Absolutely one of the best therapy providers I’ve utilised over the years. The …"
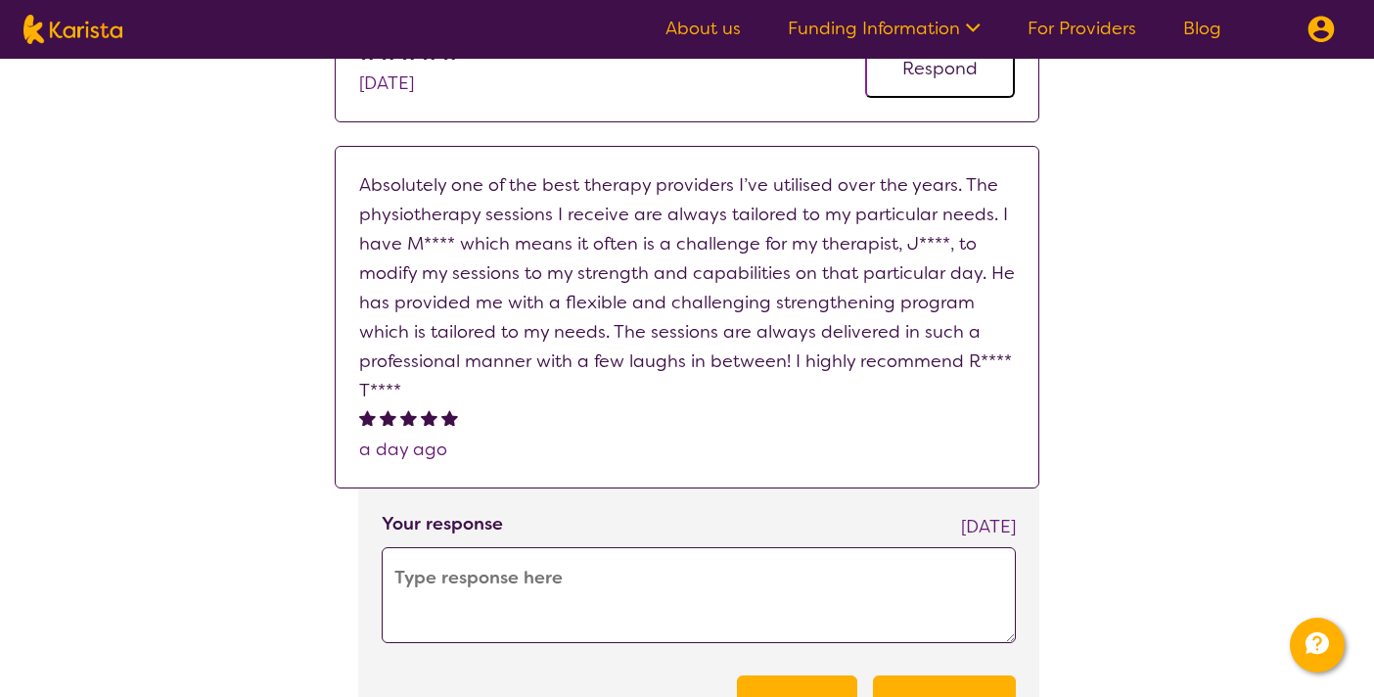
click at [651, 567] on textarea at bounding box center [699, 595] width 634 height 96
paste textarea "Thank you so much for your wonderful feedback and recommendation! 🌟 We’re so gl…"
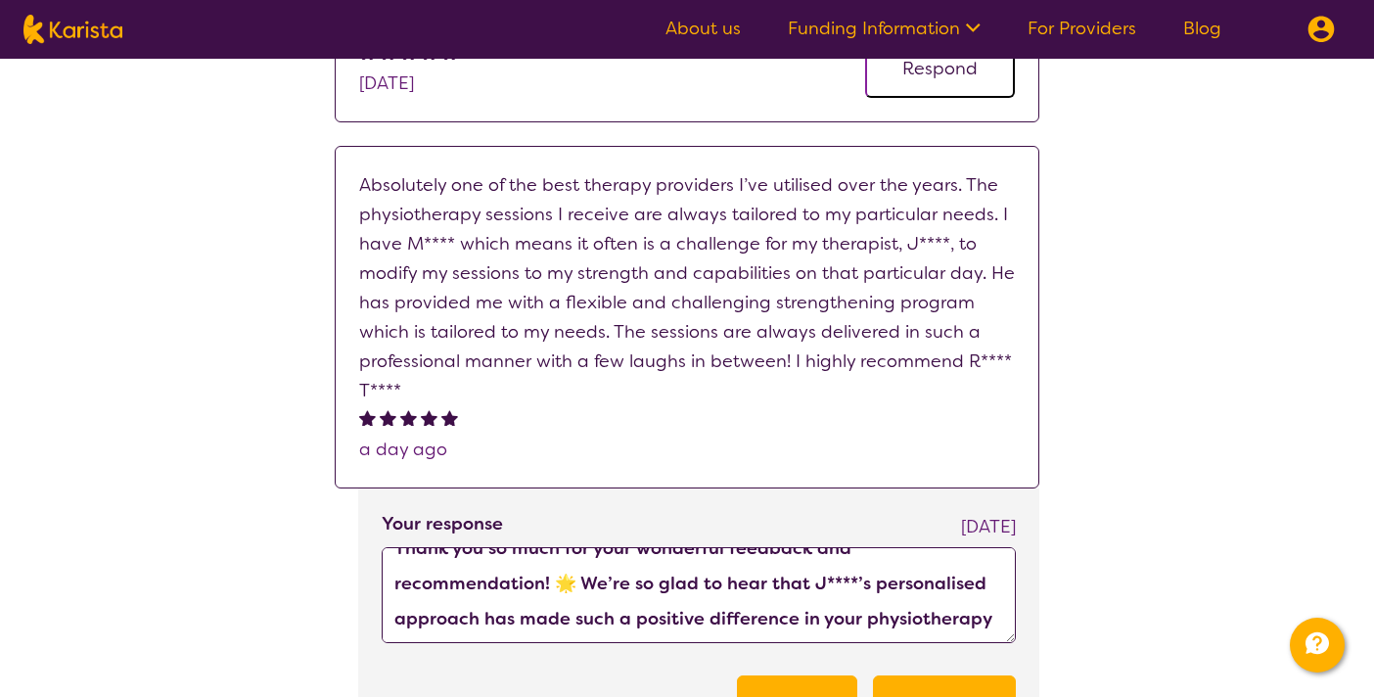
scroll to position [0, 0]
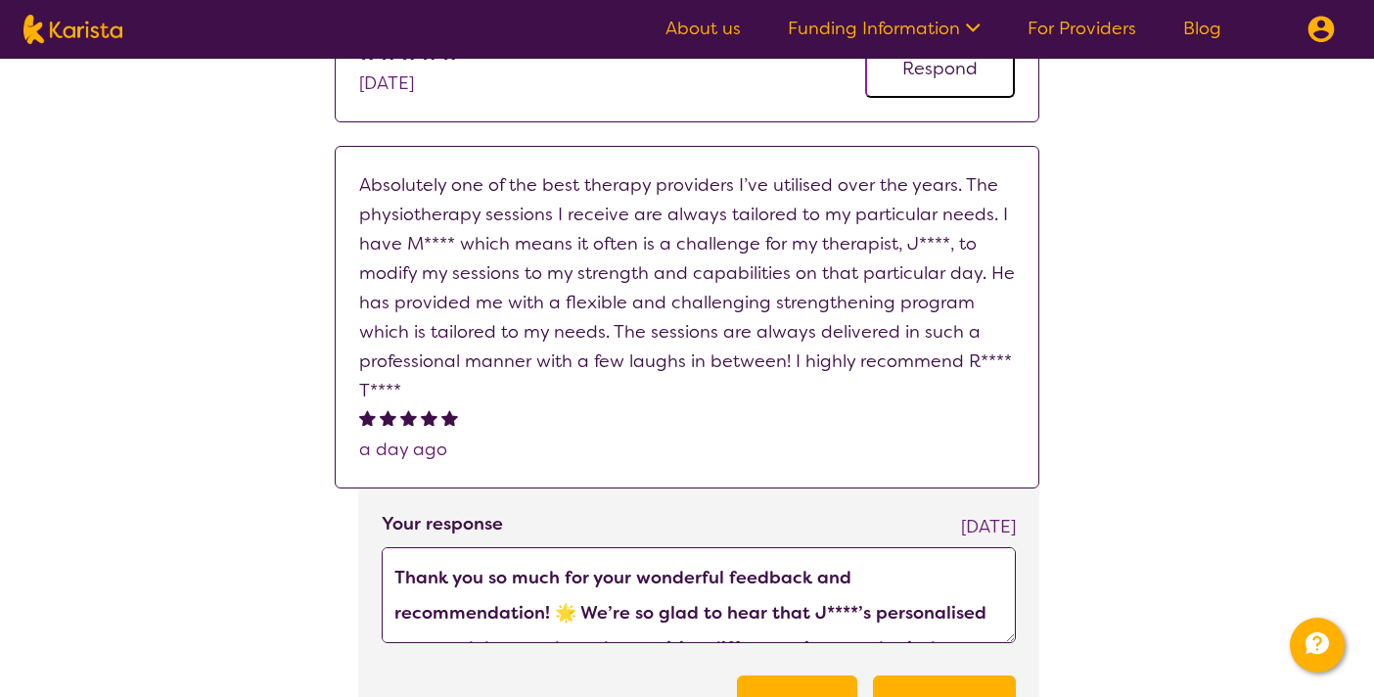
click at [414, 610] on textarea "Thank you so much for your wonderful feedback and recommendation! 🌟 We’re so gl…" at bounding box center [699, 595] width 634 height 96
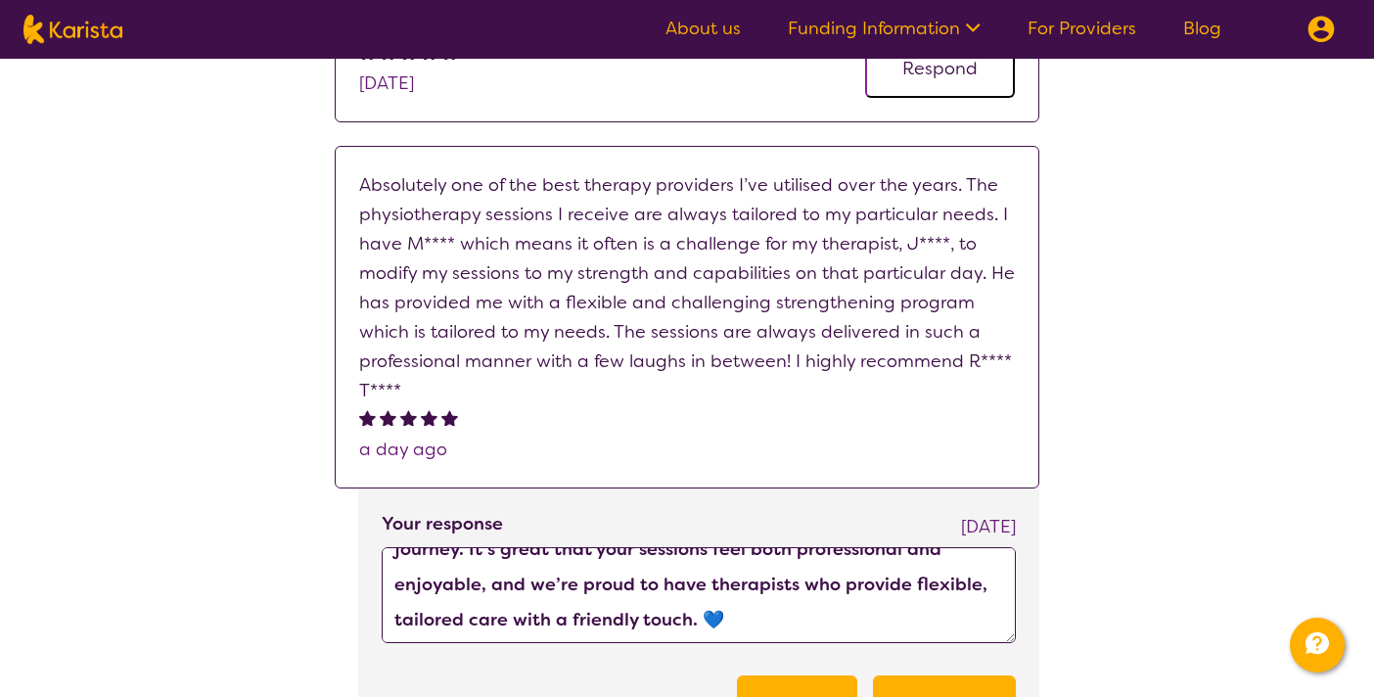
scroll to position [139, 0]
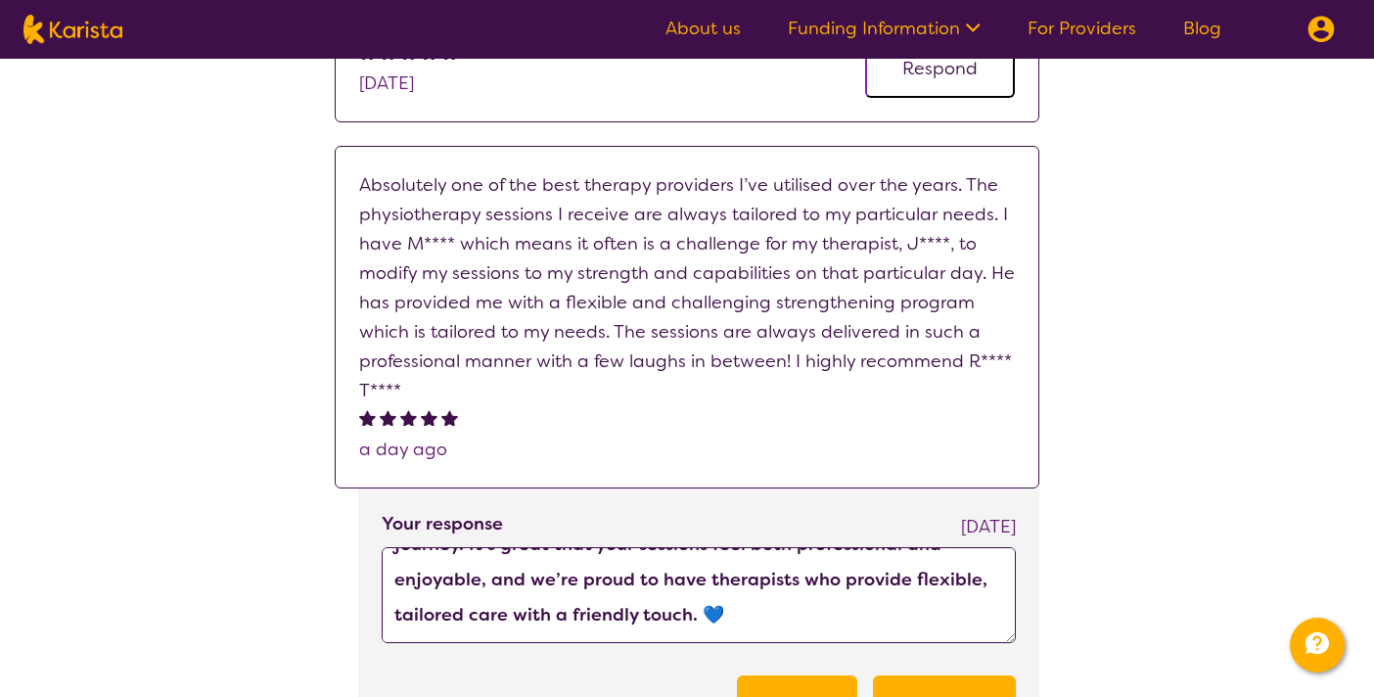
click at [659, 601] on textarea "Thank you so much for your wonderful feedback and recommendation! We’re so glad…" at bounding box center [699, 595] width 634 height 96
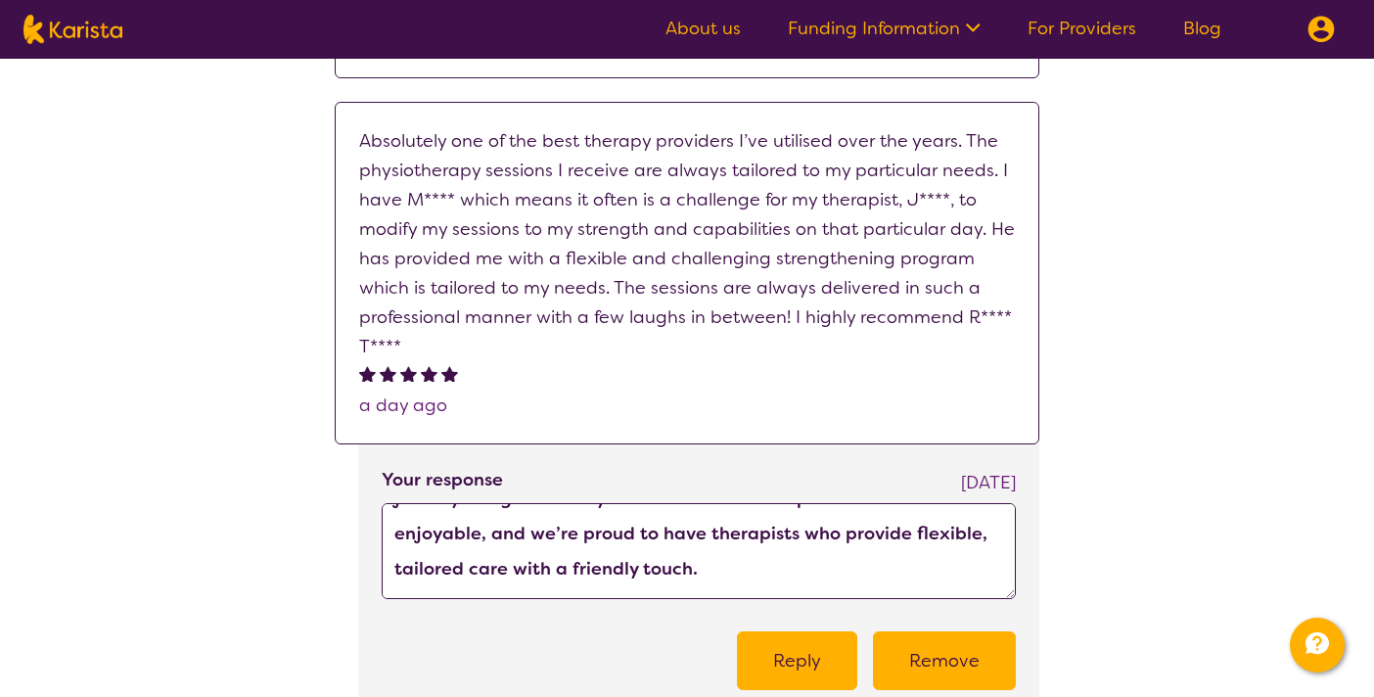
scroll to position [894, 0]
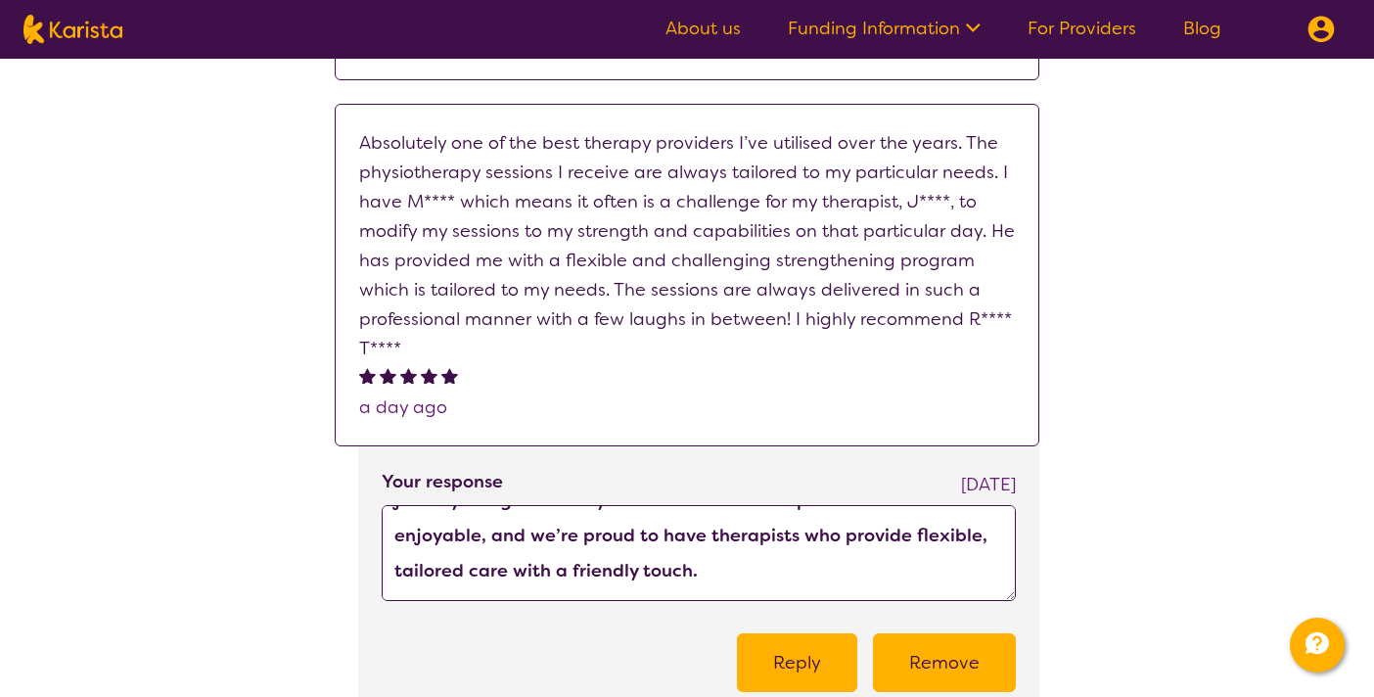
type textarea "Thank you so much for your wonderful feedback and recommendation! We’re so glad…"
click at [805, 660] on button "Reply" at bounding box center [797, 662] width 120 height 59
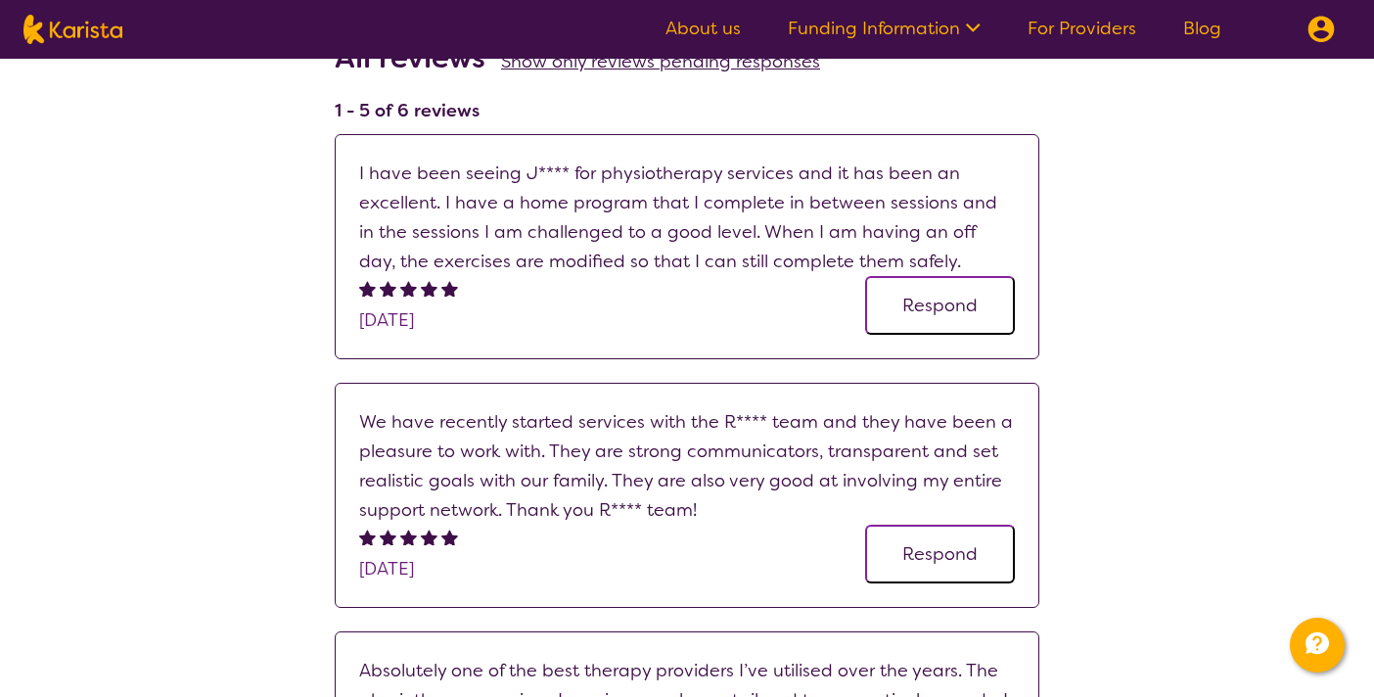
scroll to position [362, 0]
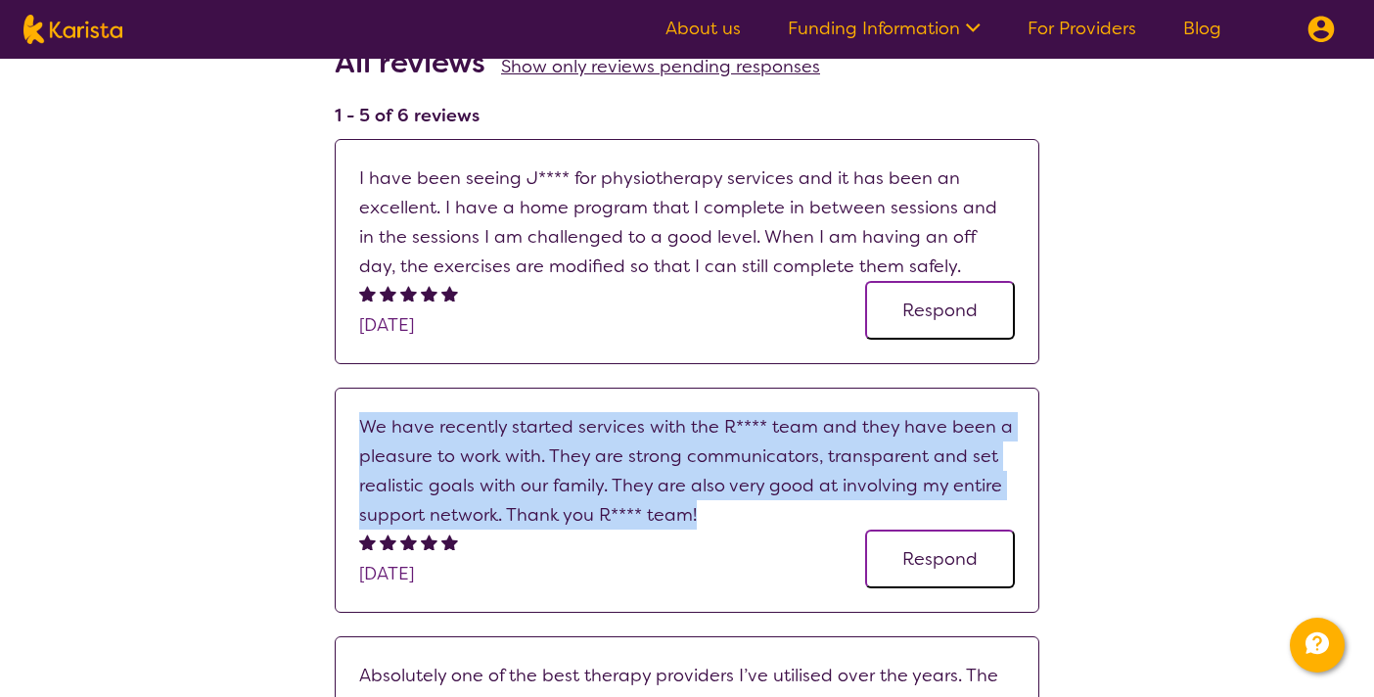
drag, startPoint x: 713, startPoint y: 512, endPoint x: 306, endPoint y: 422, distance: 416.9
copy p "We have recently started services with the R**** team and they have been a plea…"
click at [946, 563] on button "Respond" at bounding box center [940, 558] width 150 height 59
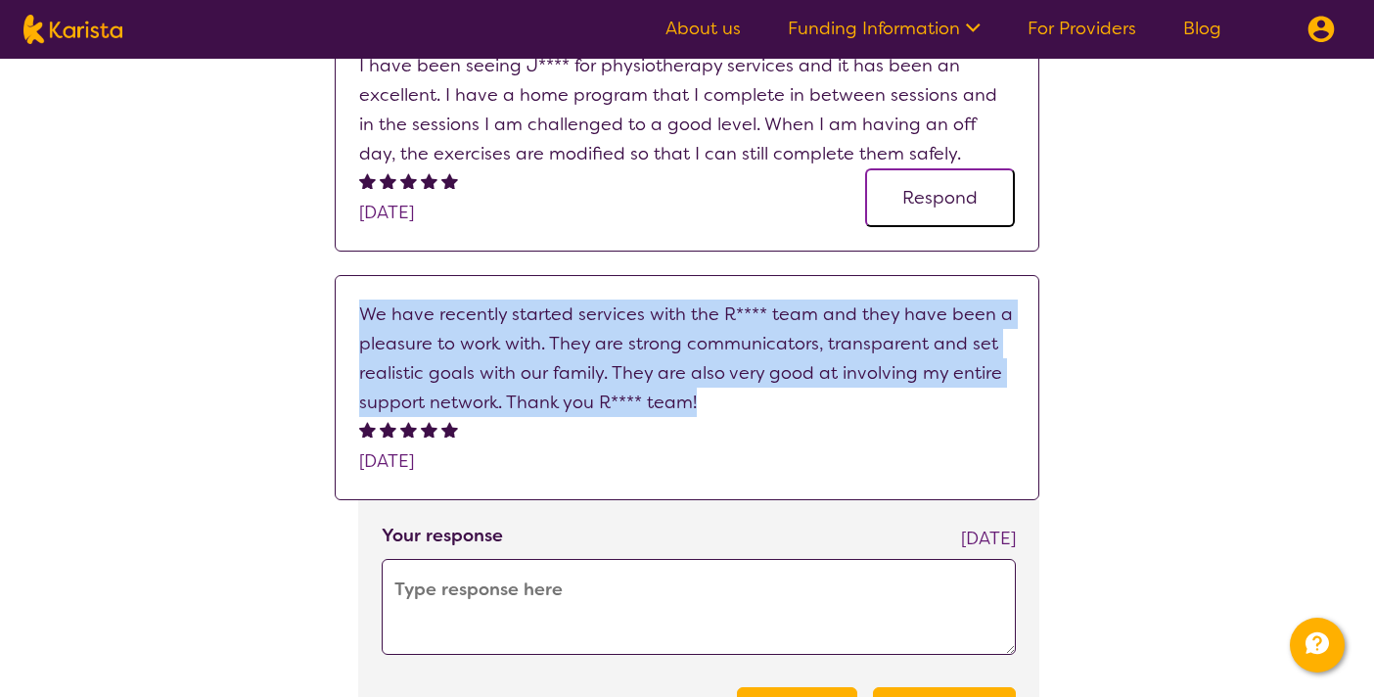
scroll to position [517, 0]
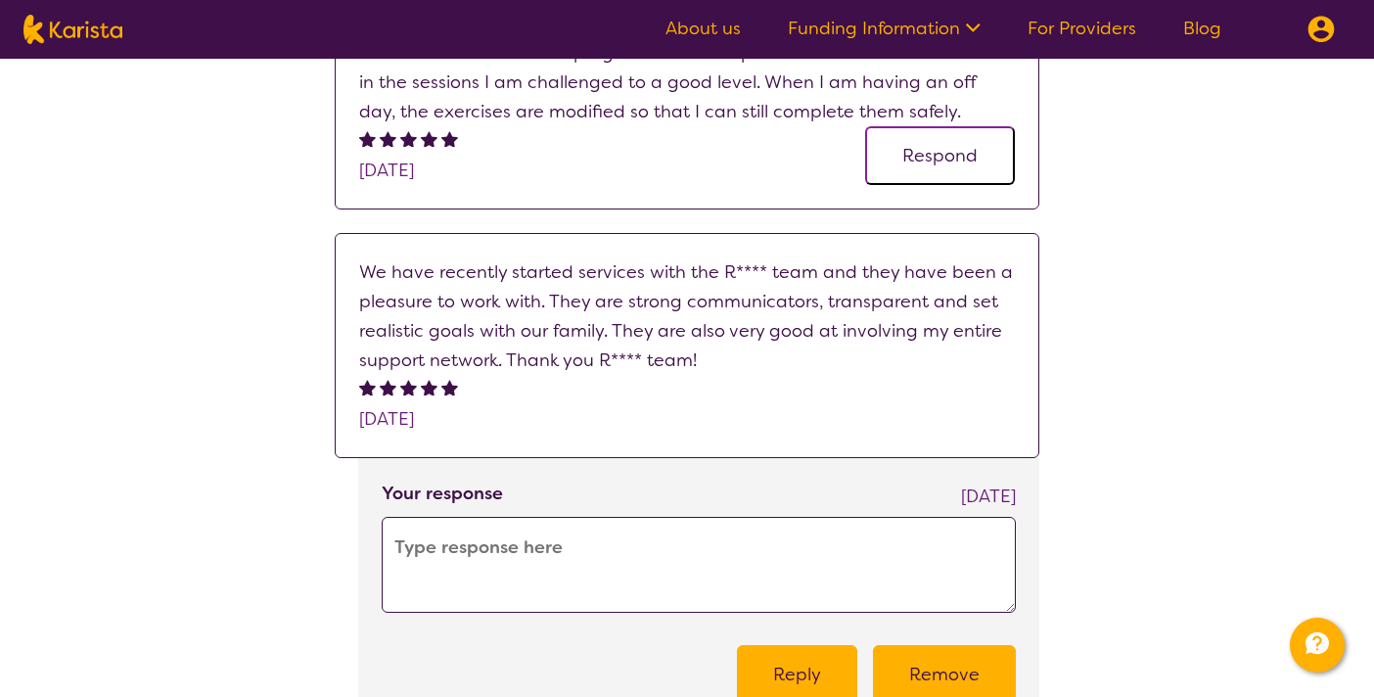
click at [540, 573] on textarea at bounding box center [699, 565] width 634 height 96
paste textarea "Thank you so much for your lovely review! 🌟 We’re so pleased to hear that your …"
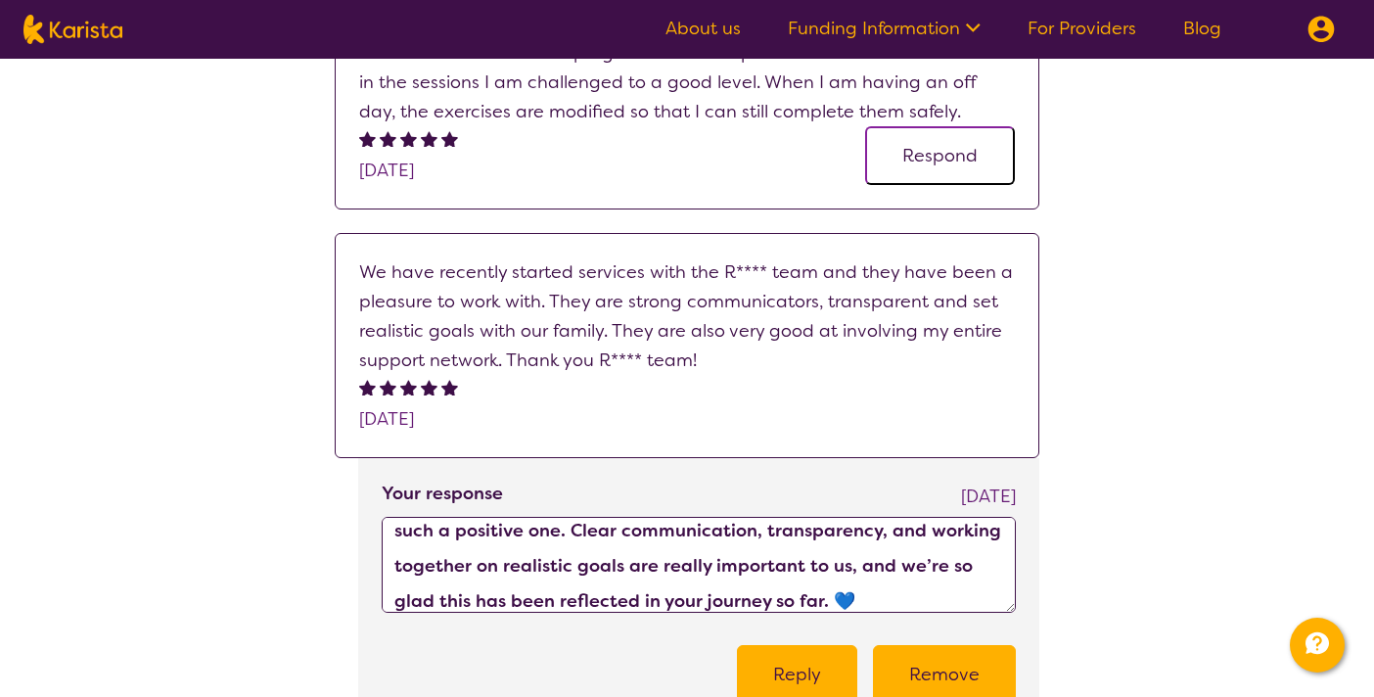
scroll to position [0, 0]
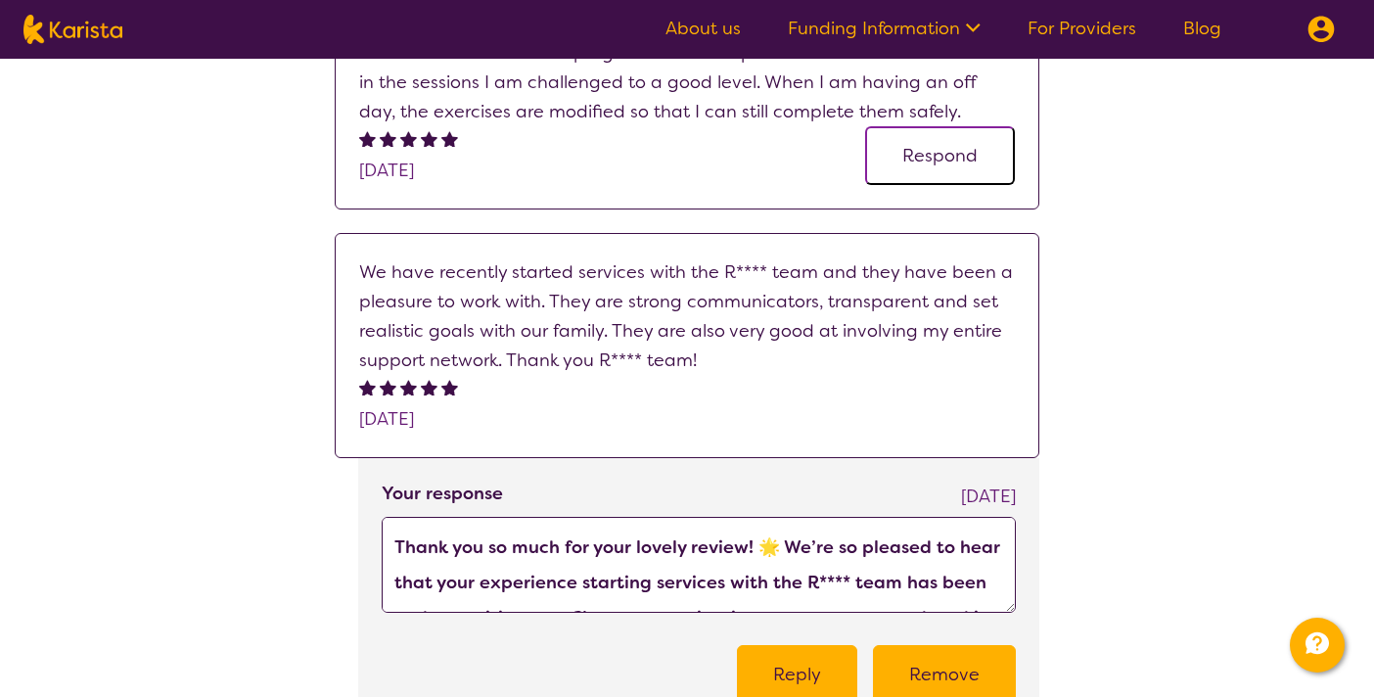
click at [777, 545] on textarea "Thank you so much for your lovely review! 🌟 We’re so pleased to hear that your …" at bounding box center [699, 565] width 634 height 96
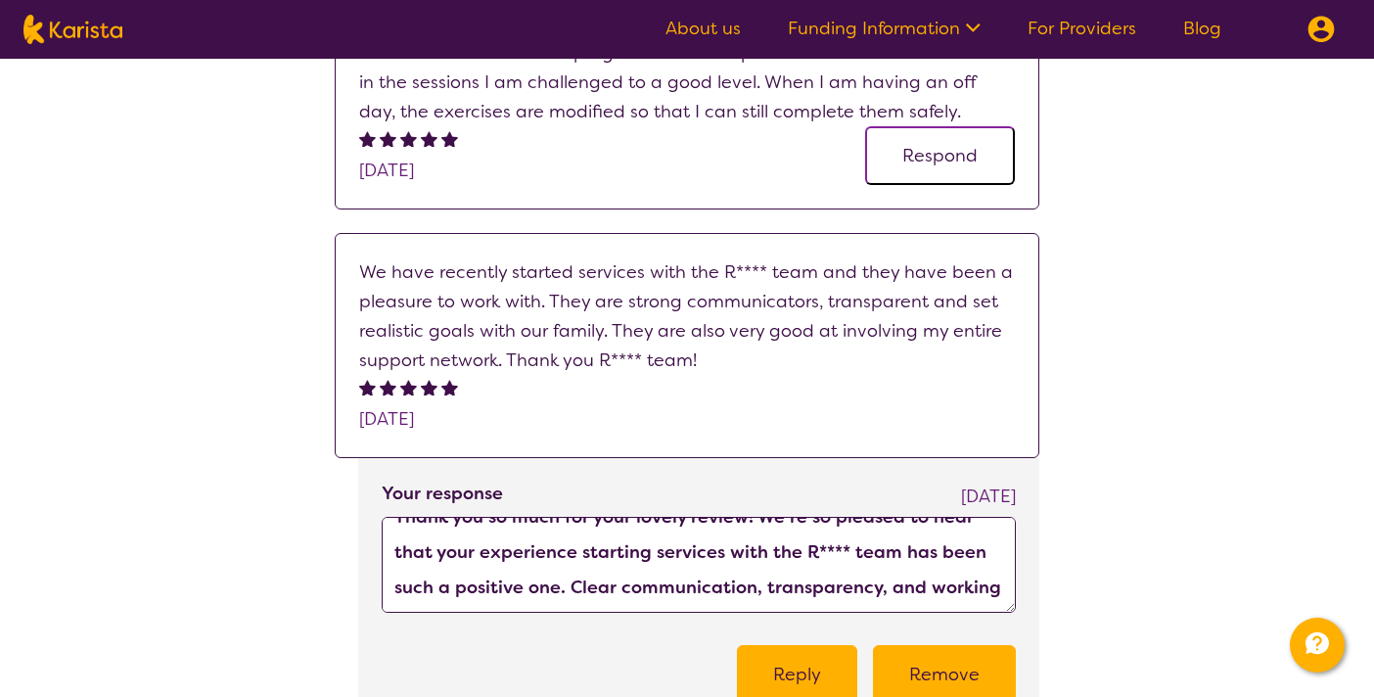
scroll to position [37, 0]
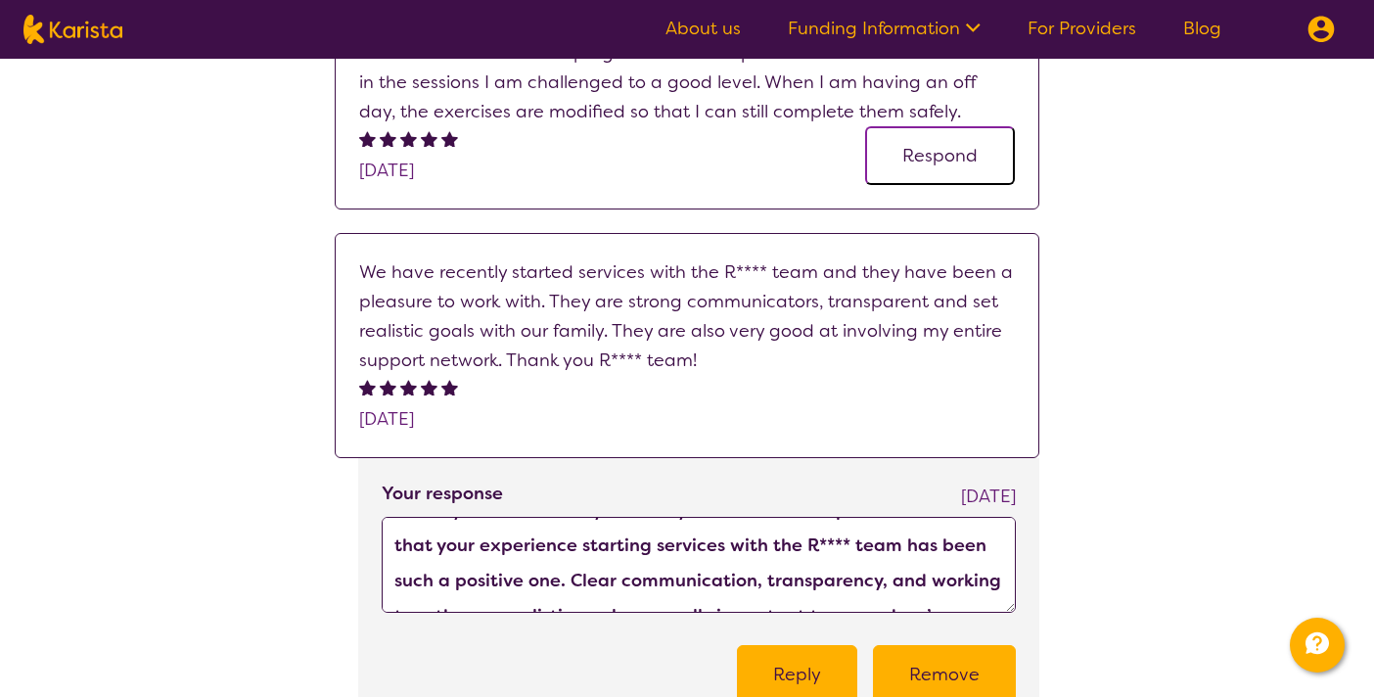
click at [844, 542] on textarea "Thank you so much for your lovely review! We’re so pleased to hear that your ex…" at bounding box center [699, 565] width 634 height 96
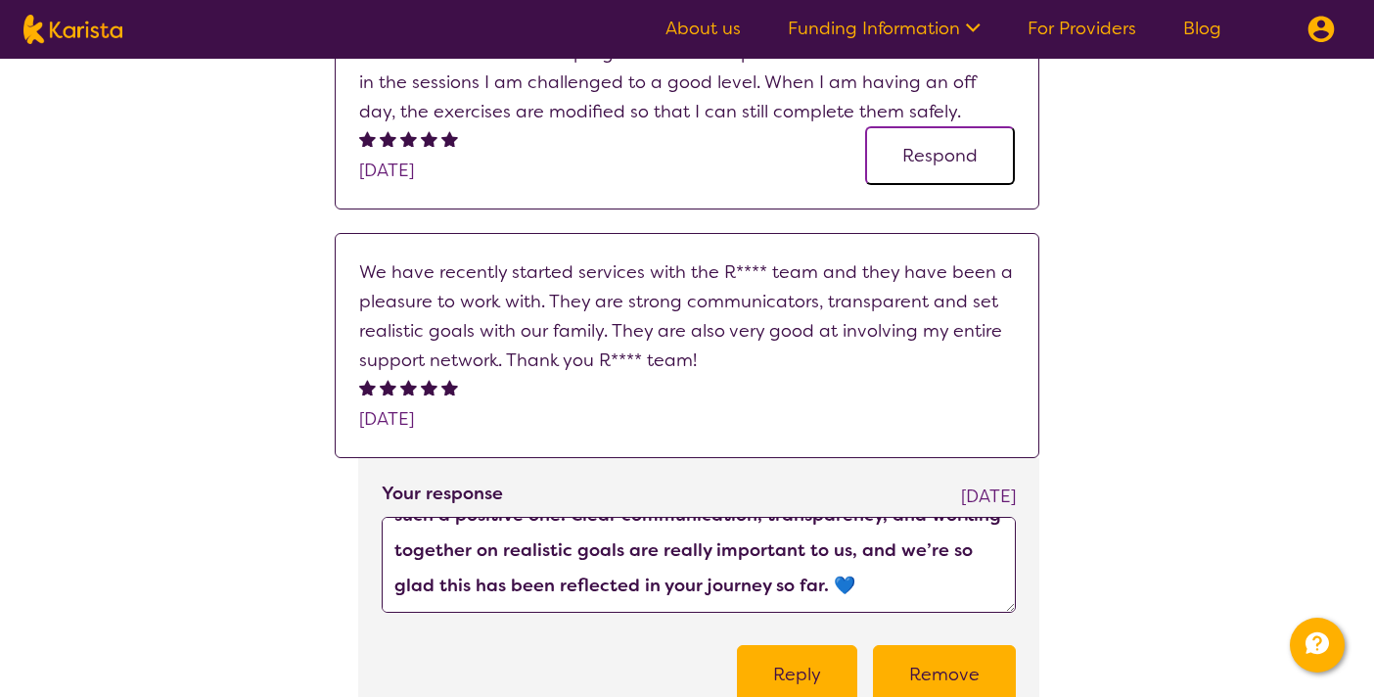
scroll to position [106, 0]
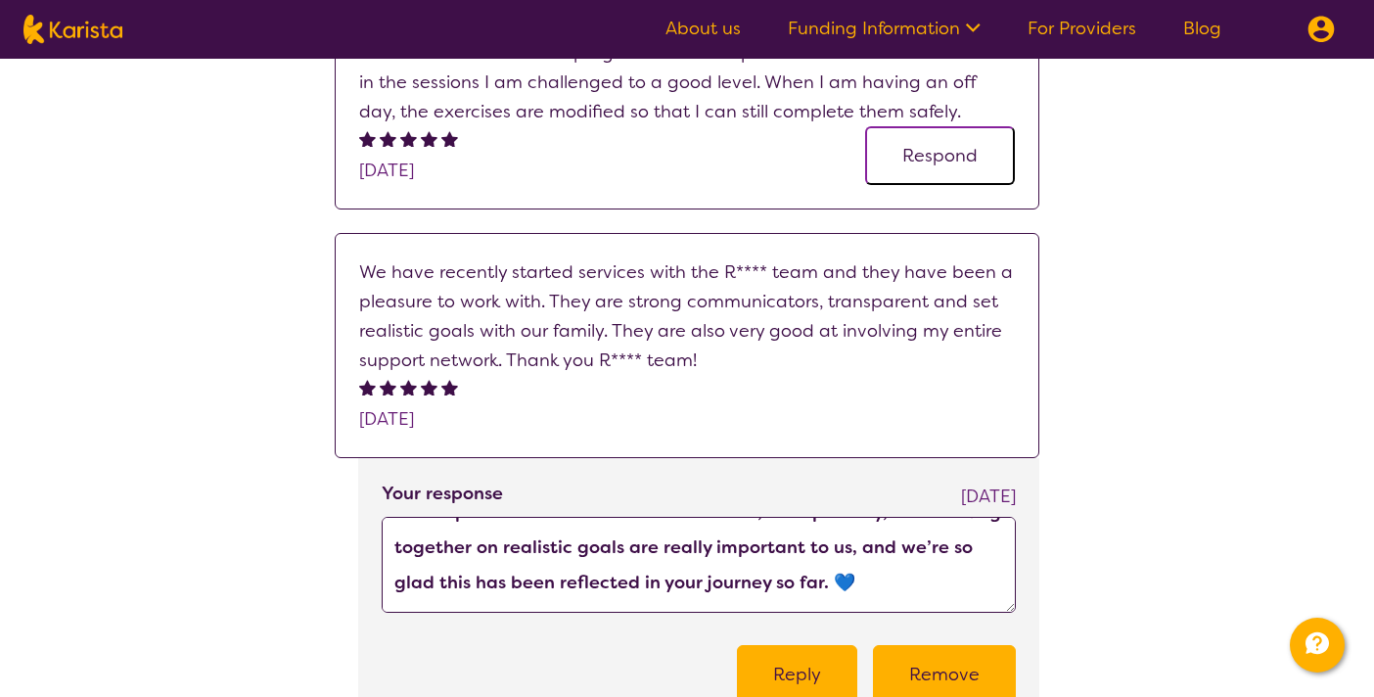
click at [857, 578] on textarea "Thank you so much for your lovely review! We’re so pleased to hear that your ex…" at bounding box center [699, 565] width 634 height 96
type textarea "Thank you so much for your lovely review! We’re so pleased to hear that your ex…"
click at [824, 653] on button "Reply" at bounding box center [797, 674] width 120 height 59
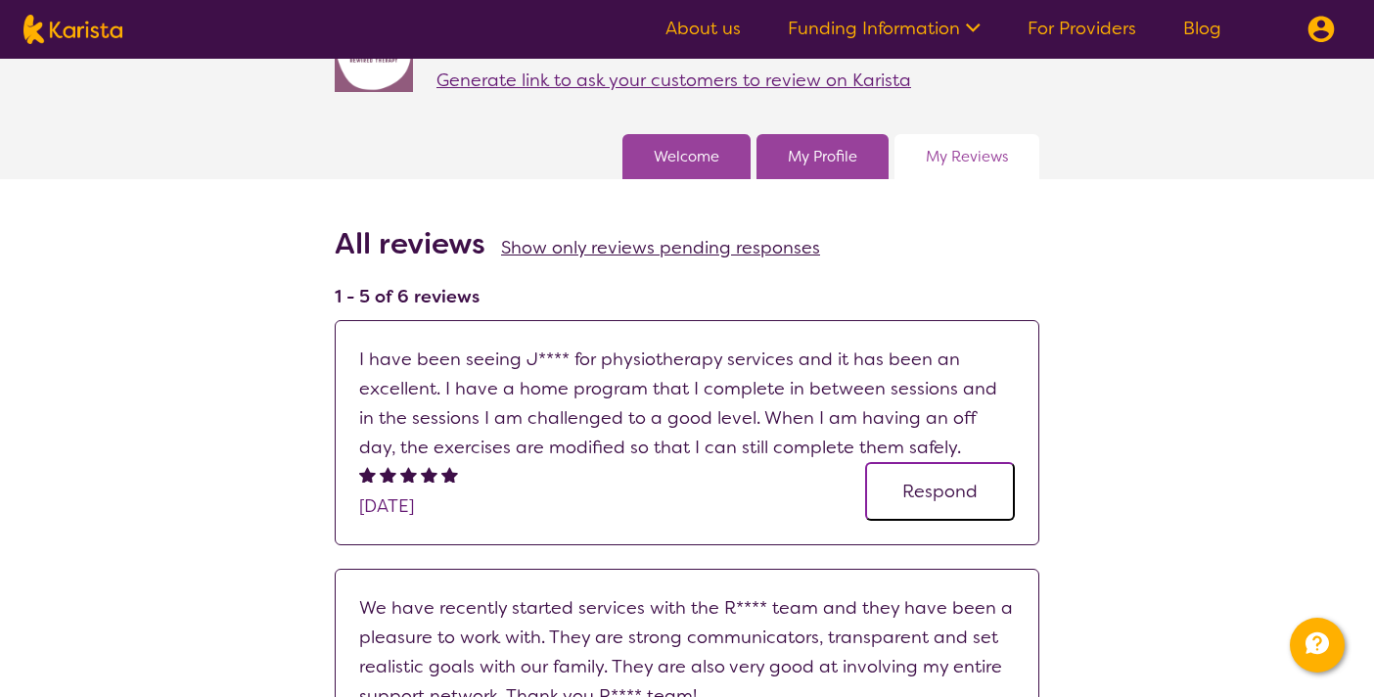
scroll to position [173, 0]
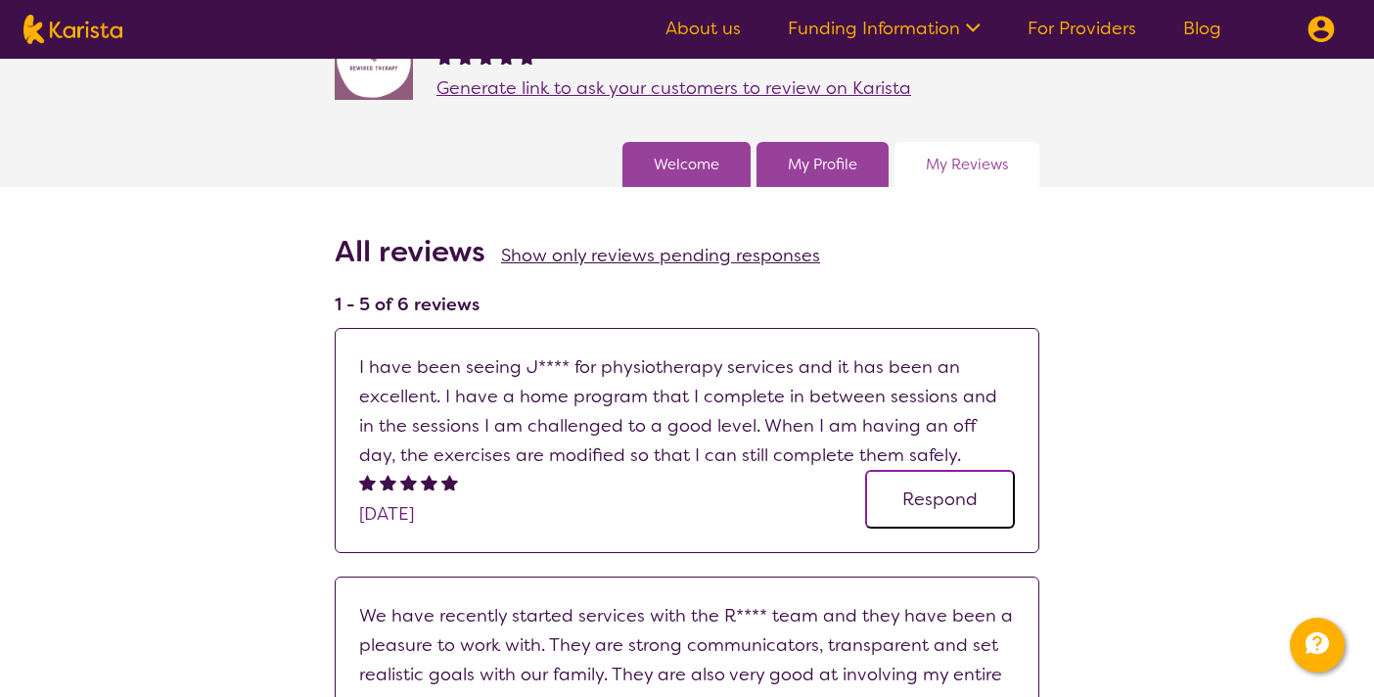
click at [933, 495] on button "Respond" at bounding box center [940, 499] width 150 height 59
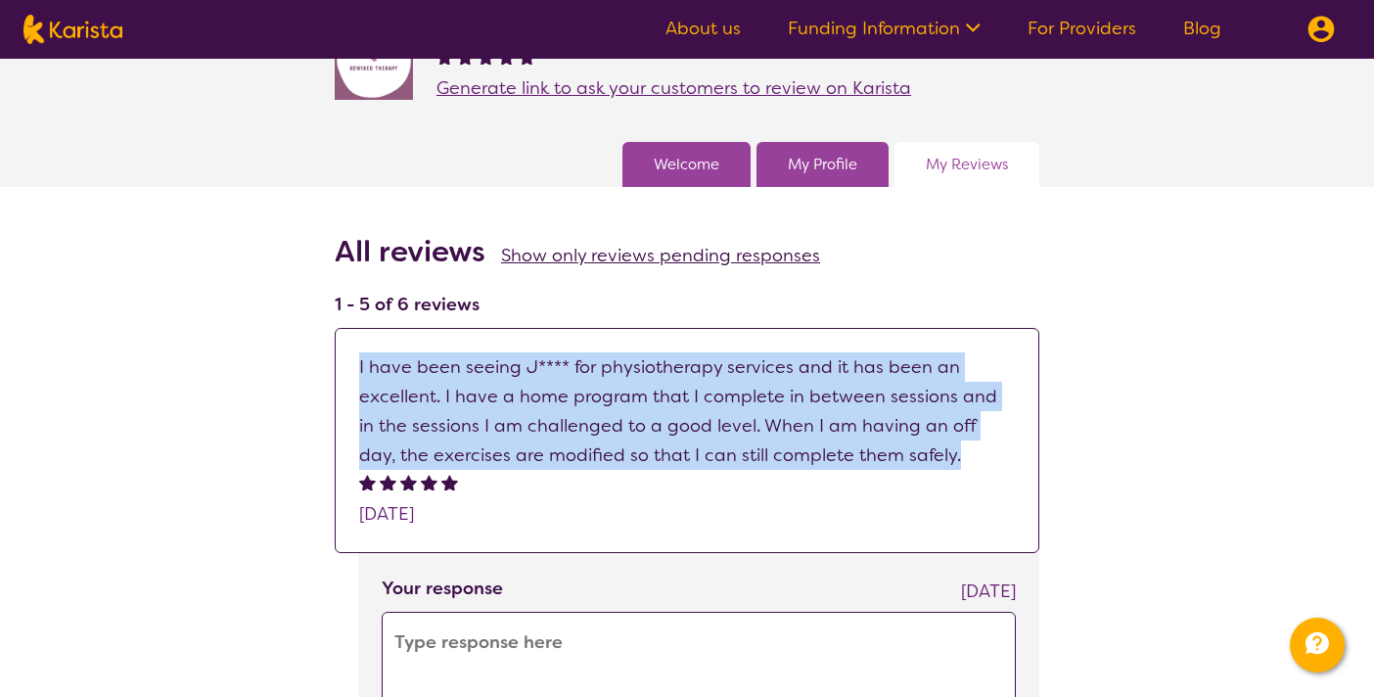
drag, startPoint x: 939, startPoint y: 462, endPoint x: 343, endPoint y: 364, distance: 604.0
click at [343, 364] on div "I have been seeing J**** for physiotherapy services and it has been an excellen…" at bounding box center [687, 440] width 705 height 225
copy p "I have been seeing J**** for physiotherapy services and it has been an excellen…"
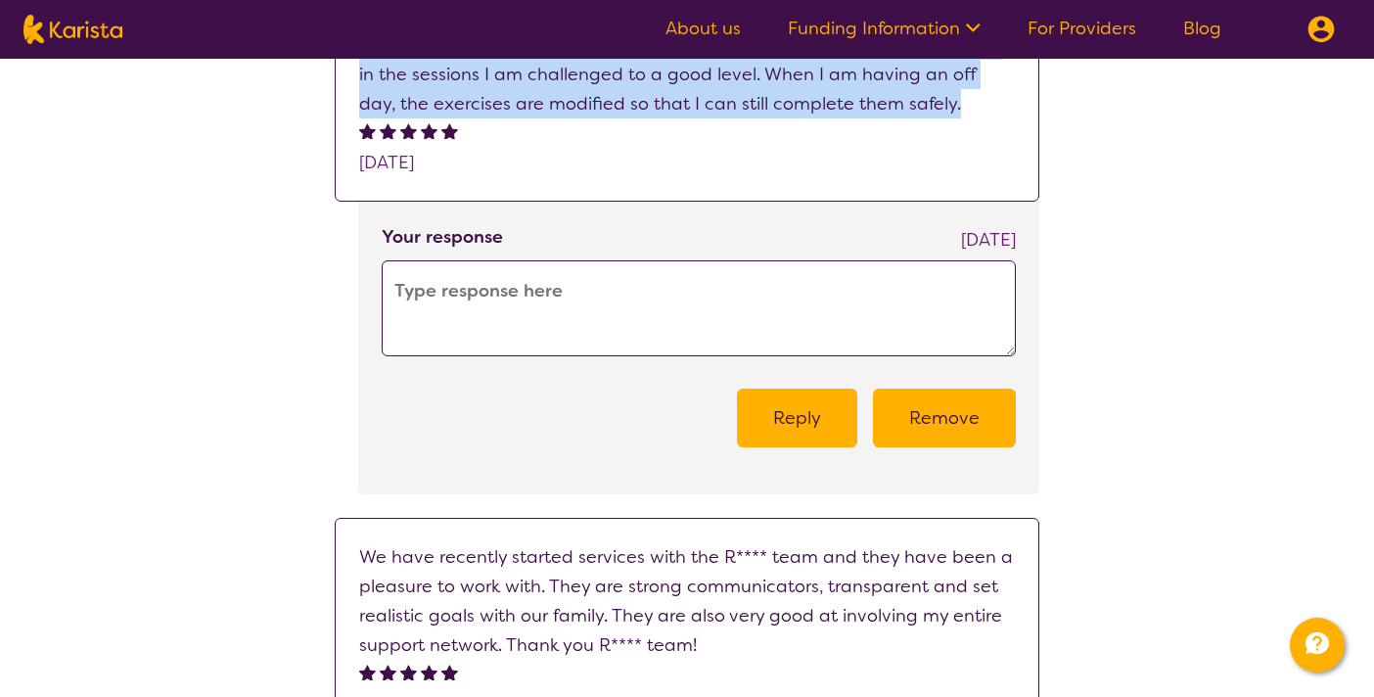
scroll to position [549, 0]
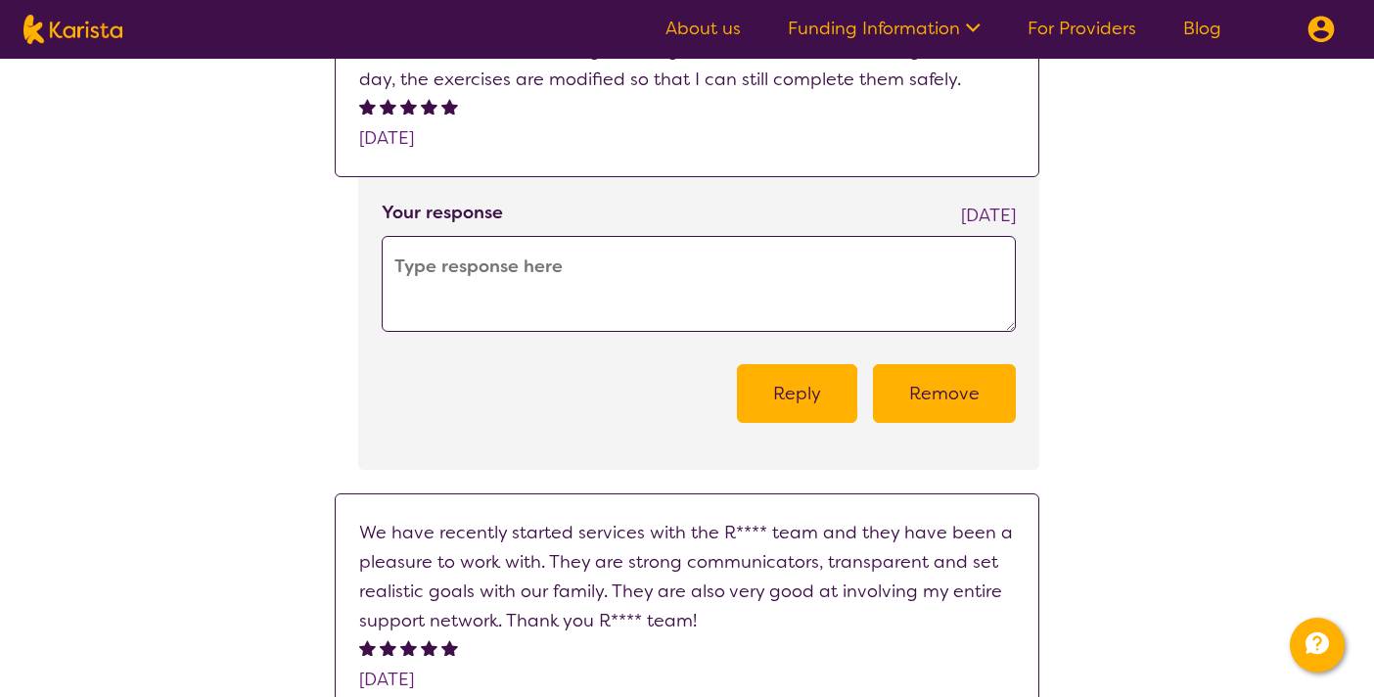
click at [626, 253] on textarea at bounding box center [699, 284] width 634 height 96
paste textarea "Thank you so much for sharing your experience! 🌟 We’re so glad to hear that J**…"
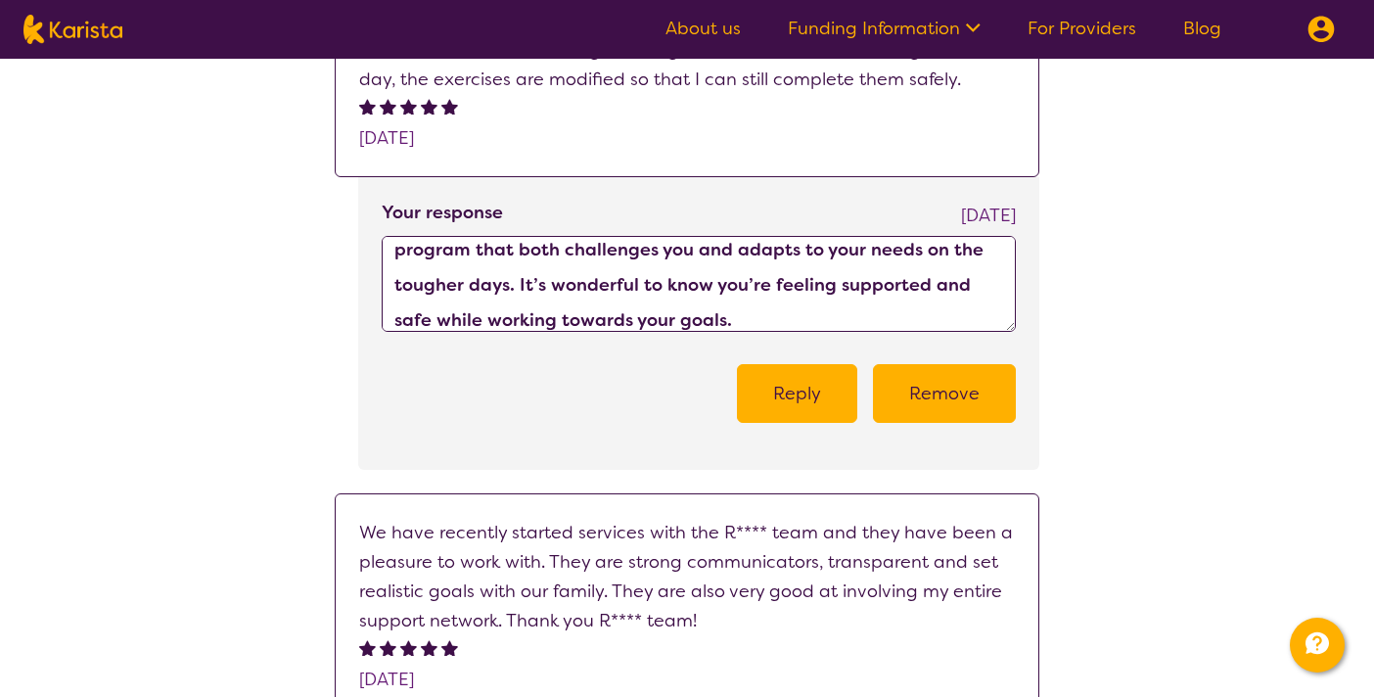
scroll to position [0, 0]
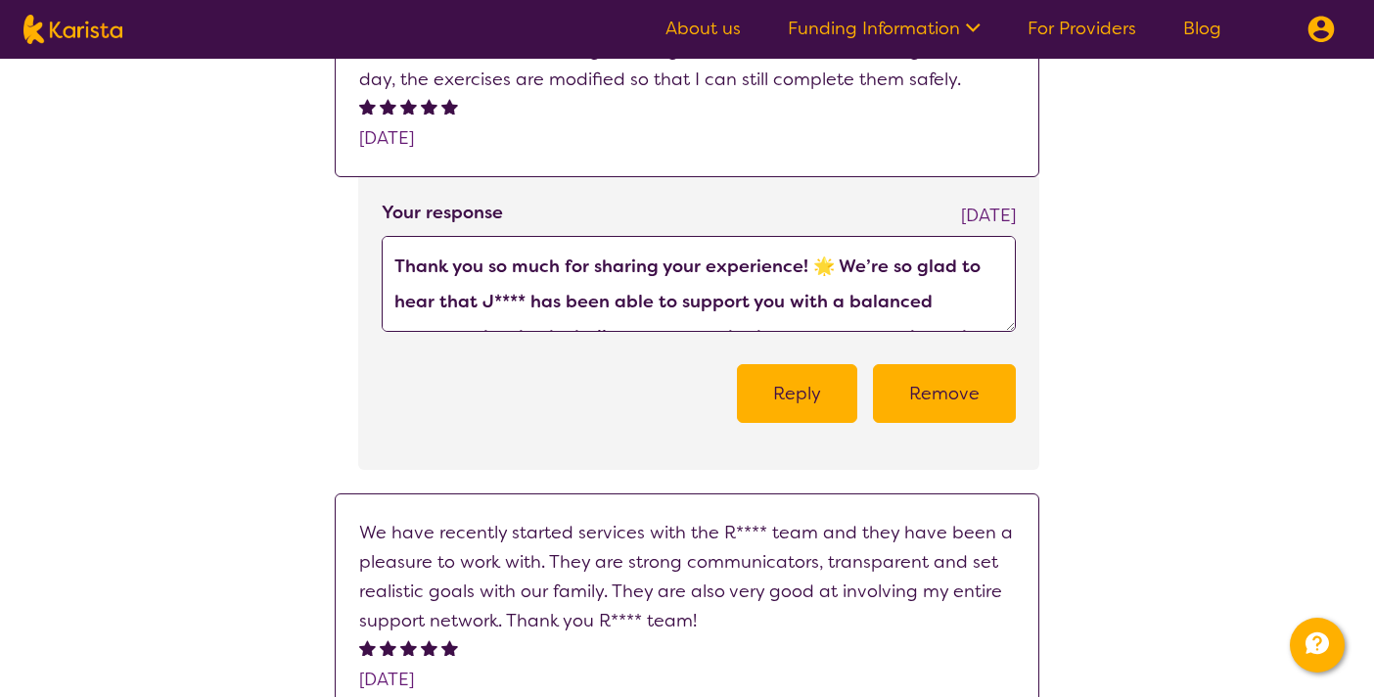
click at [824, 266] on textarea "Thank you so much for sharing your experience! 🌟 We’re so glad to hear that J**…" at bounding box center [699, 284] width 634 height 96
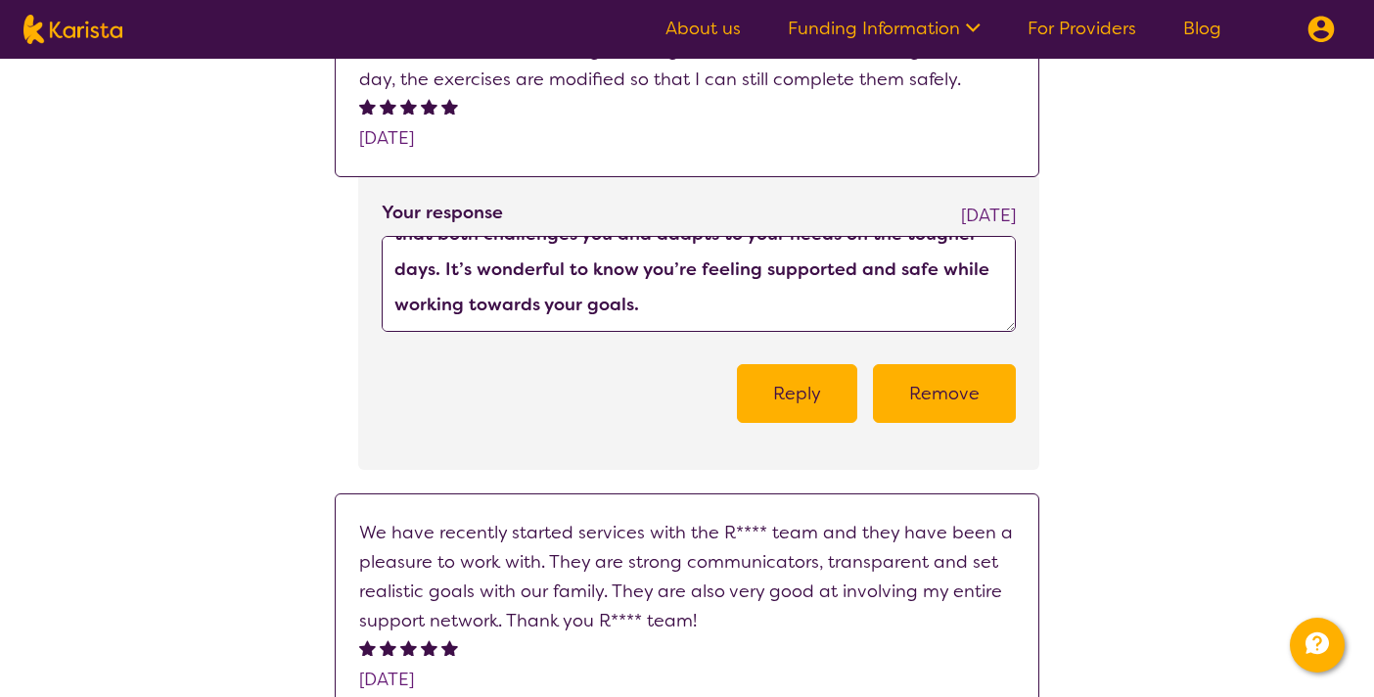
scroll to position [106, 0]
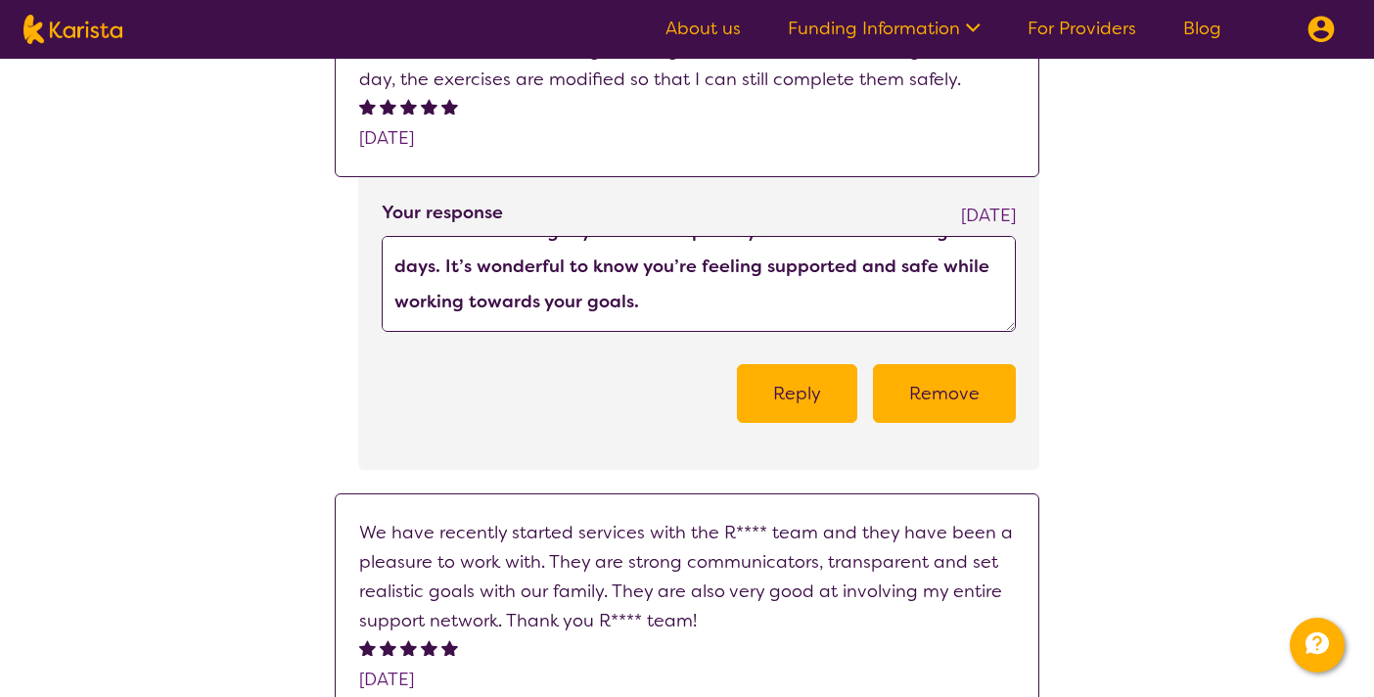
type textarea "Thank you so much for sharing your experience! We’re so glad to hear that J****…"
click at [823, 392] on button "Reply" at bounding box center [797, 393] width 120 height 59
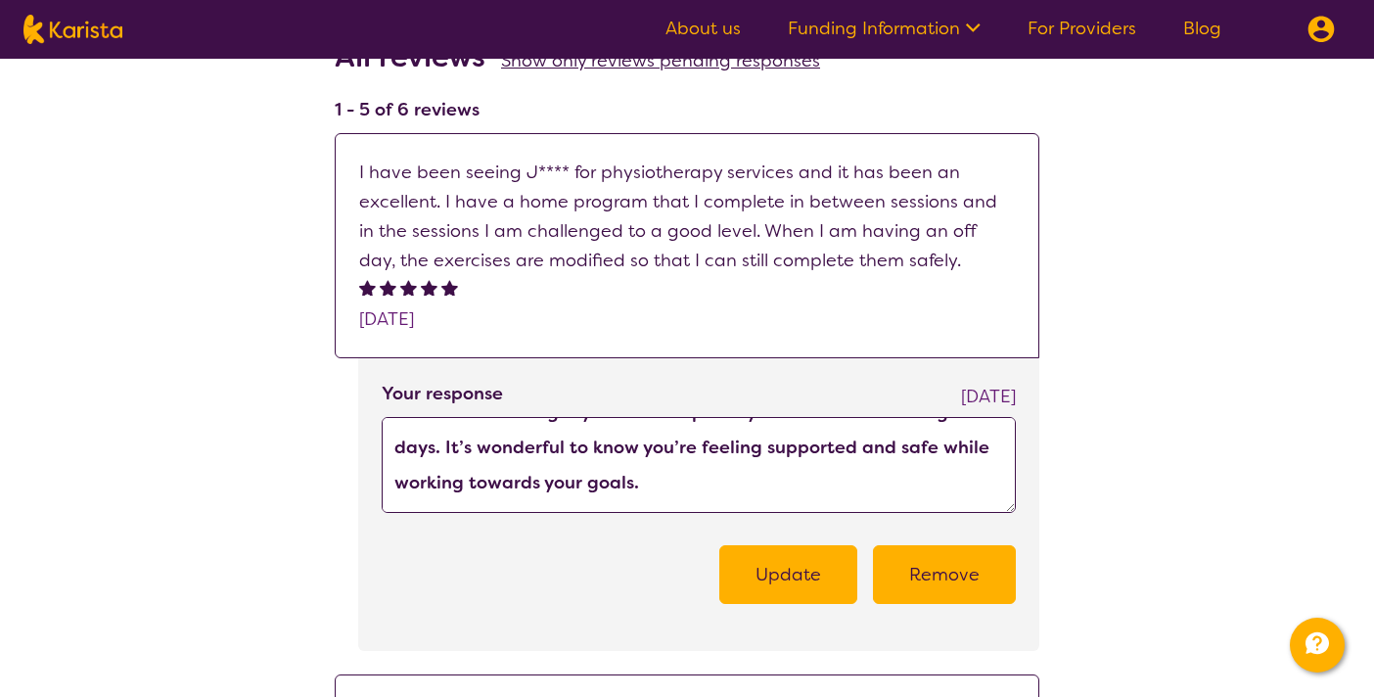
scroll to position [0, 0]
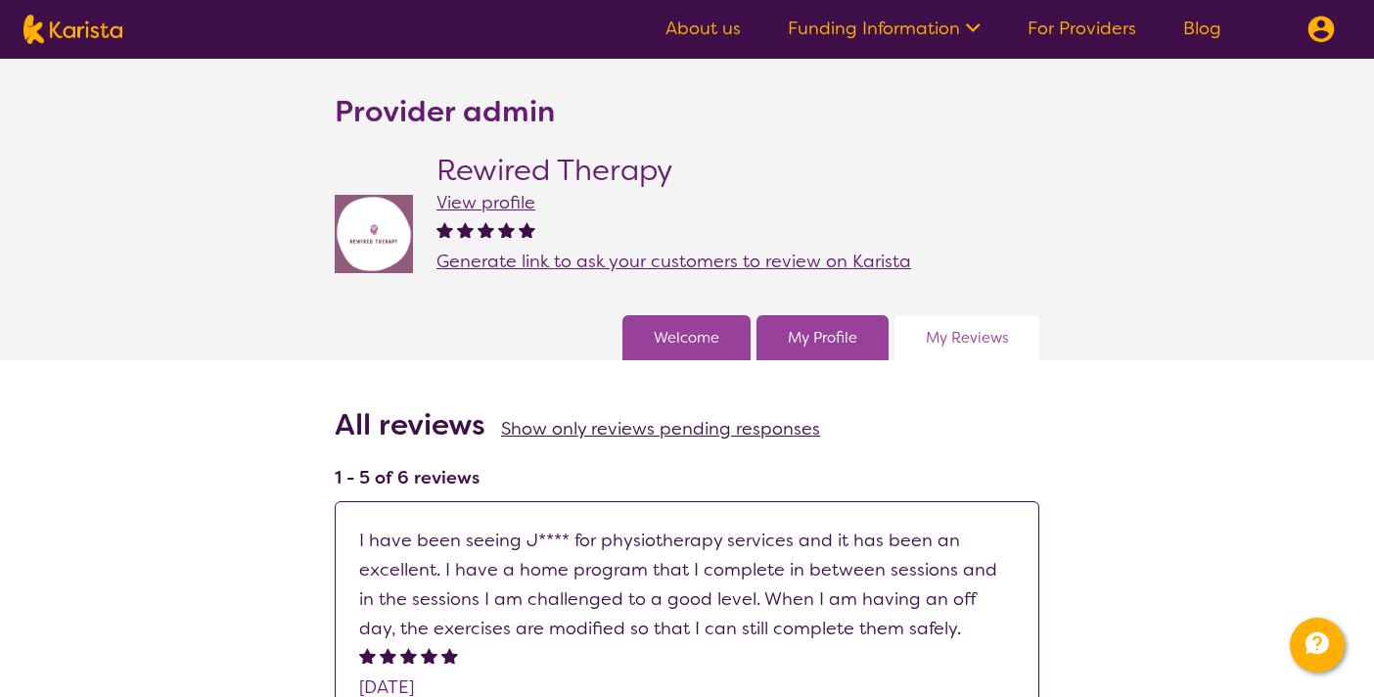
click at [476, 204] on span "View profile" at bounding box center [485, 202] width 99 height 23
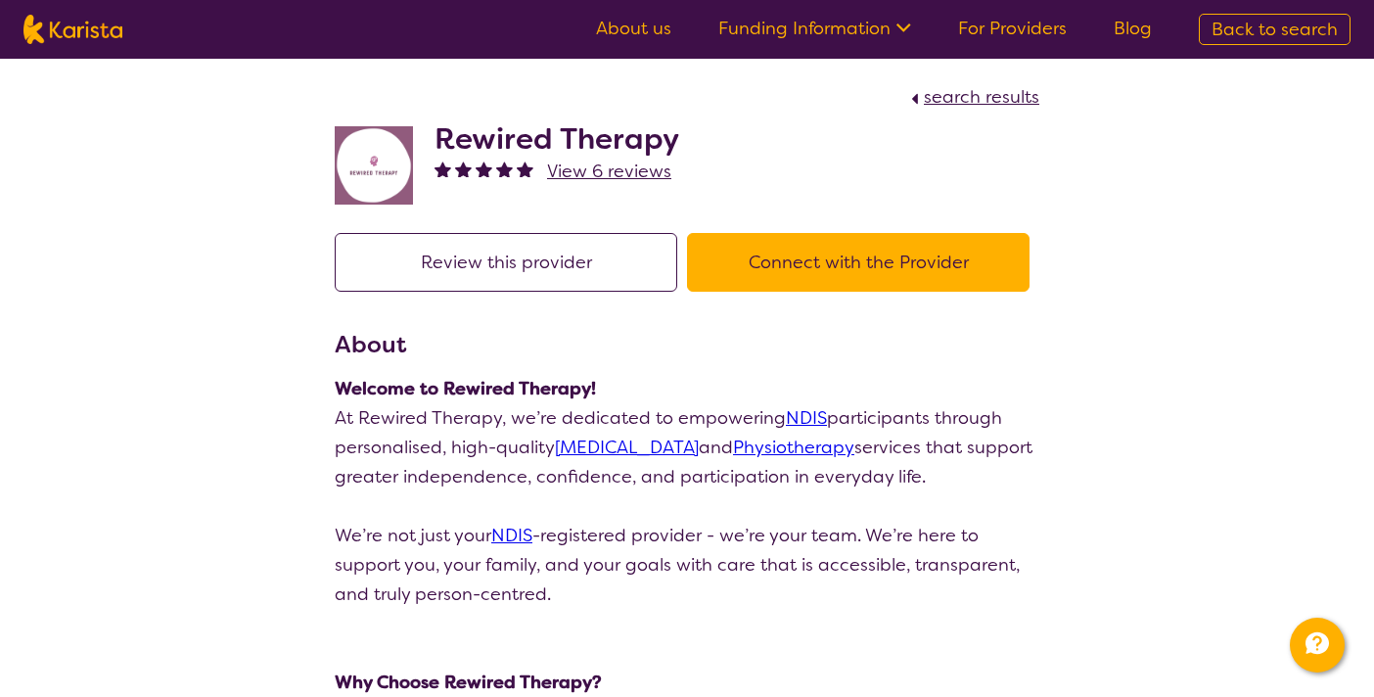
click at [601, 169] on span "View 6 reviews" at bounding box center [609, 171] width 124 height 23
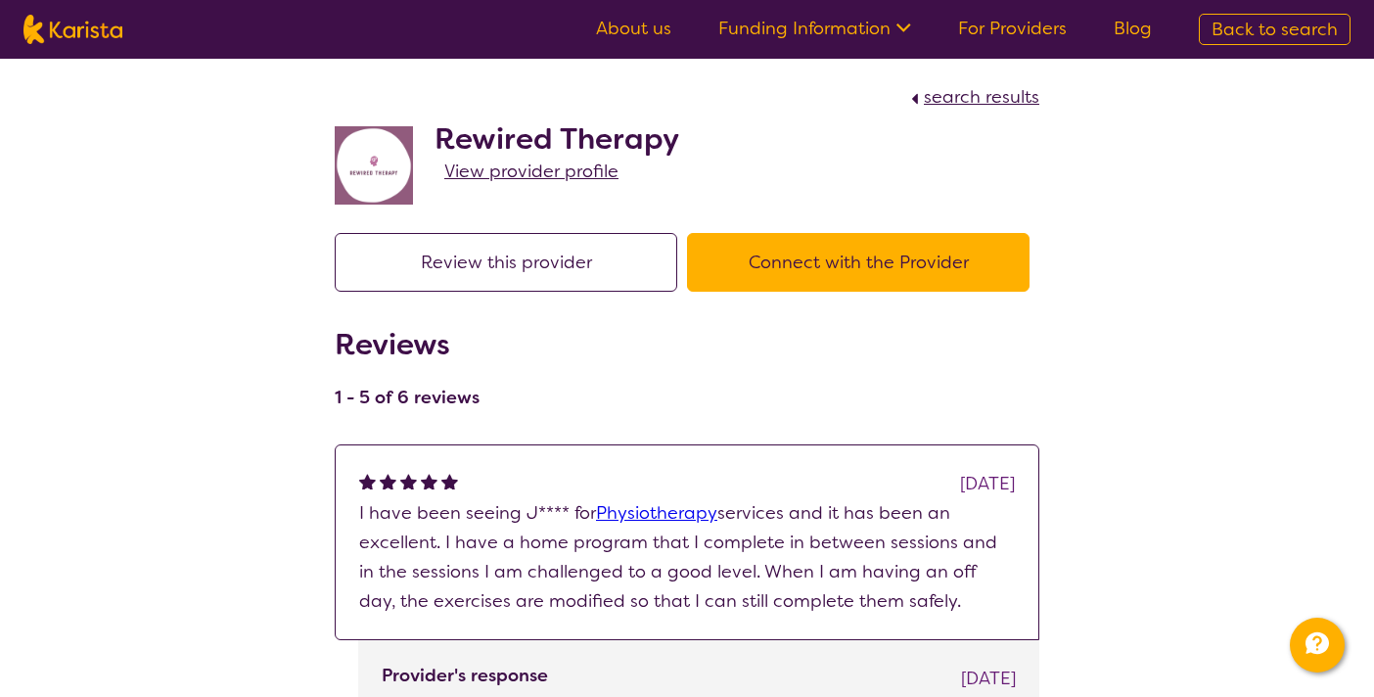
click at [529, 172] on span "View provider profile" at bounding box center [531, 171] width 174 height 23
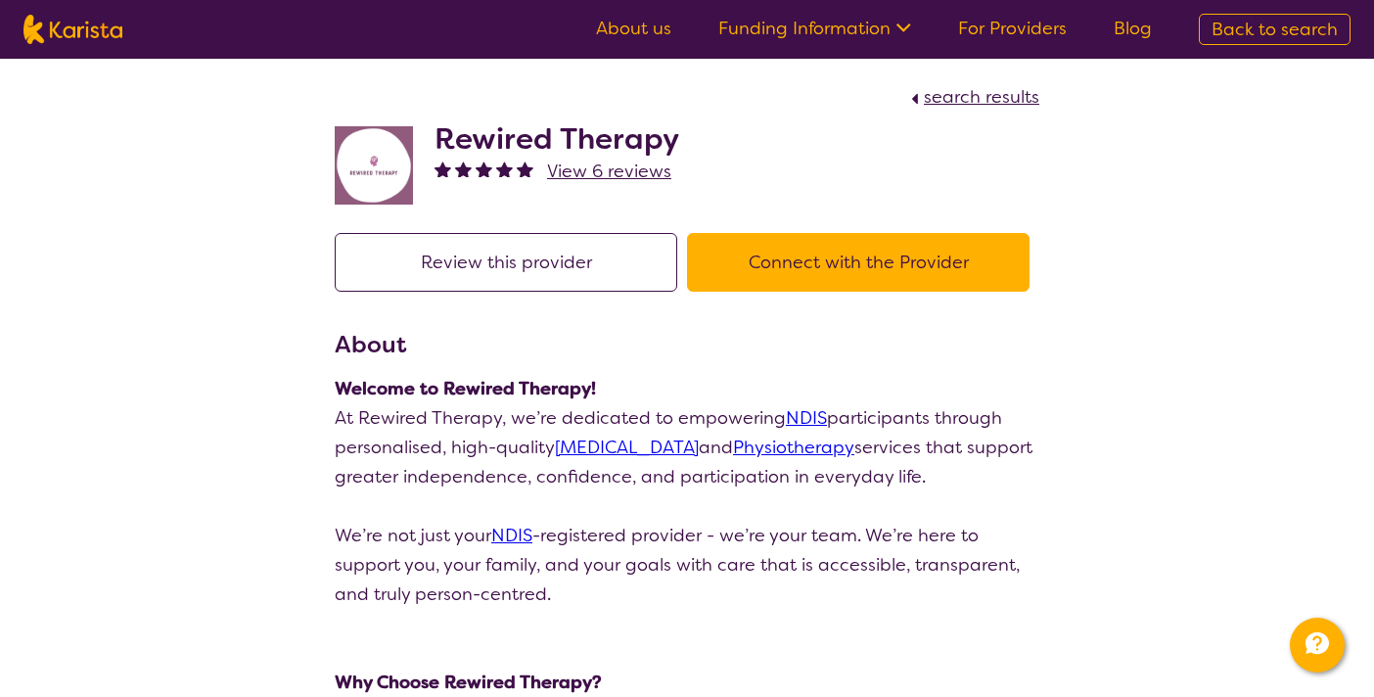
scroll to position [13, 0]
